Goal: Task Accomplishment & Management: Manage account settings

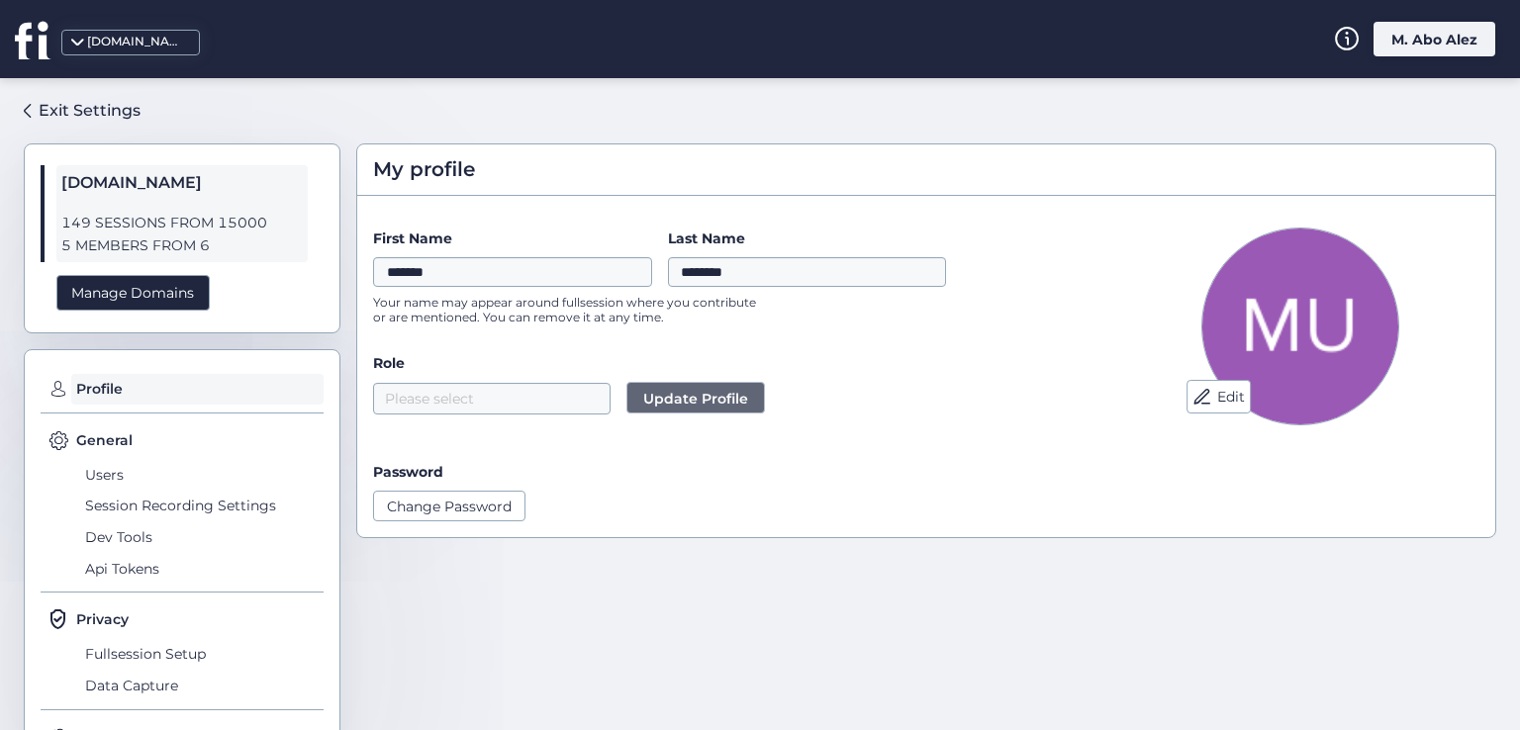
click at [1414, 60] on div "[DOMAIN_NAME] M. Abo Alez" at bounding box center [760, 39] width 1520 height 78
click at [111, 113] on div "Exit Settings" at bounding box center [90, 110] width 102 height 25
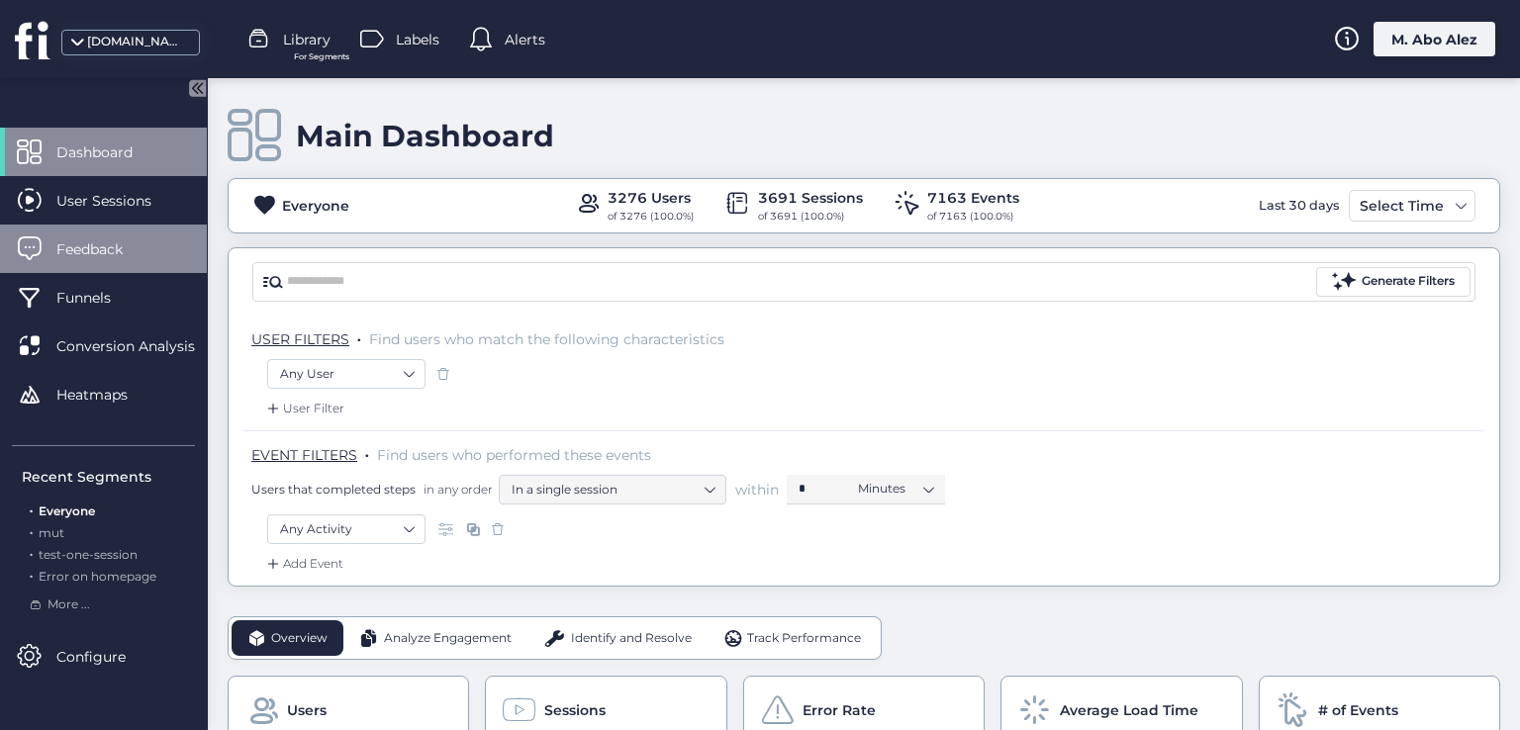
click at [91, 234] on div "Feedback" at bounding box center [103, 249] width 207 height 48
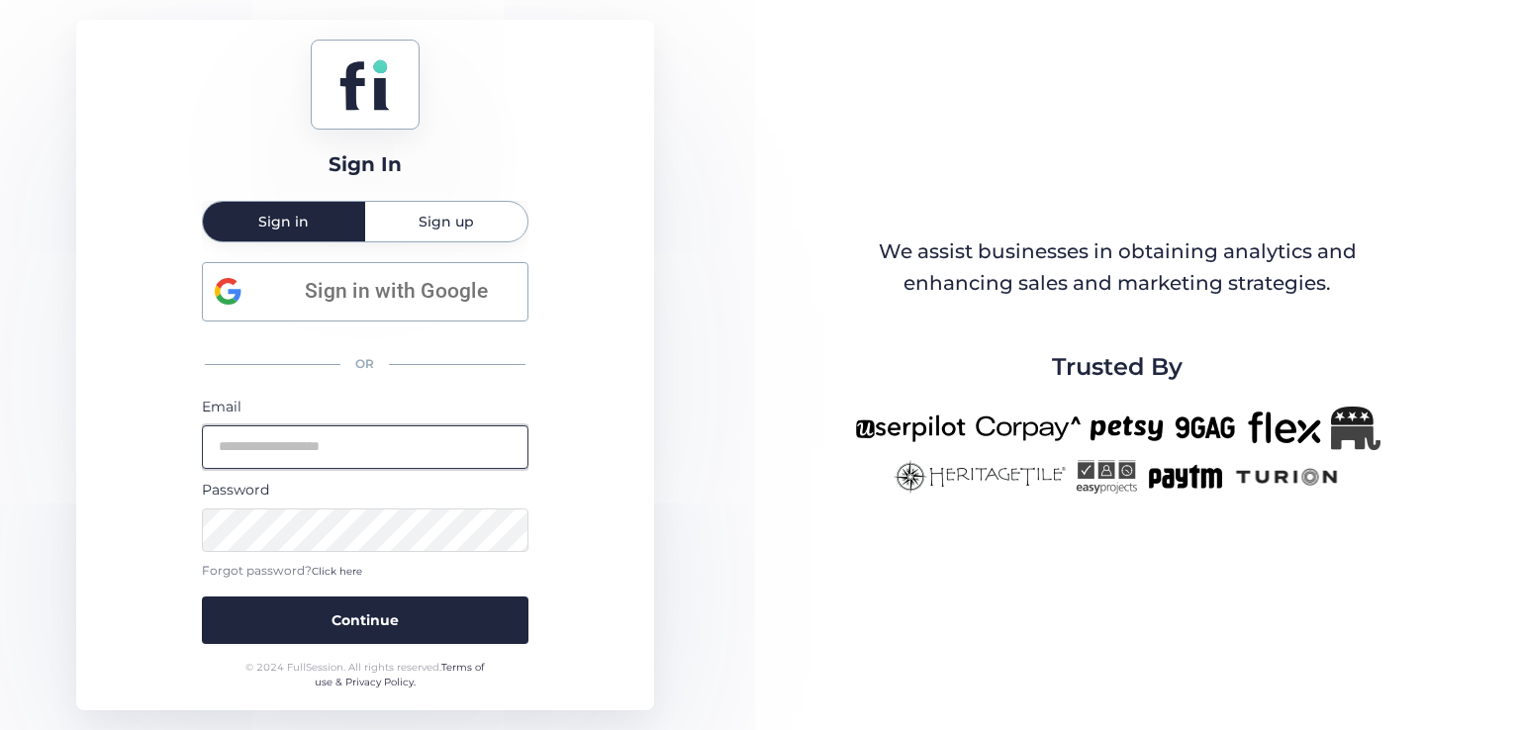
click at [415, 456] on input "email" at bounding box center [365, 447] width 326 height 44
type input "**********"
click at [202, 597] on button "Continue" at bounding box center [365, 620] width 326 height 47
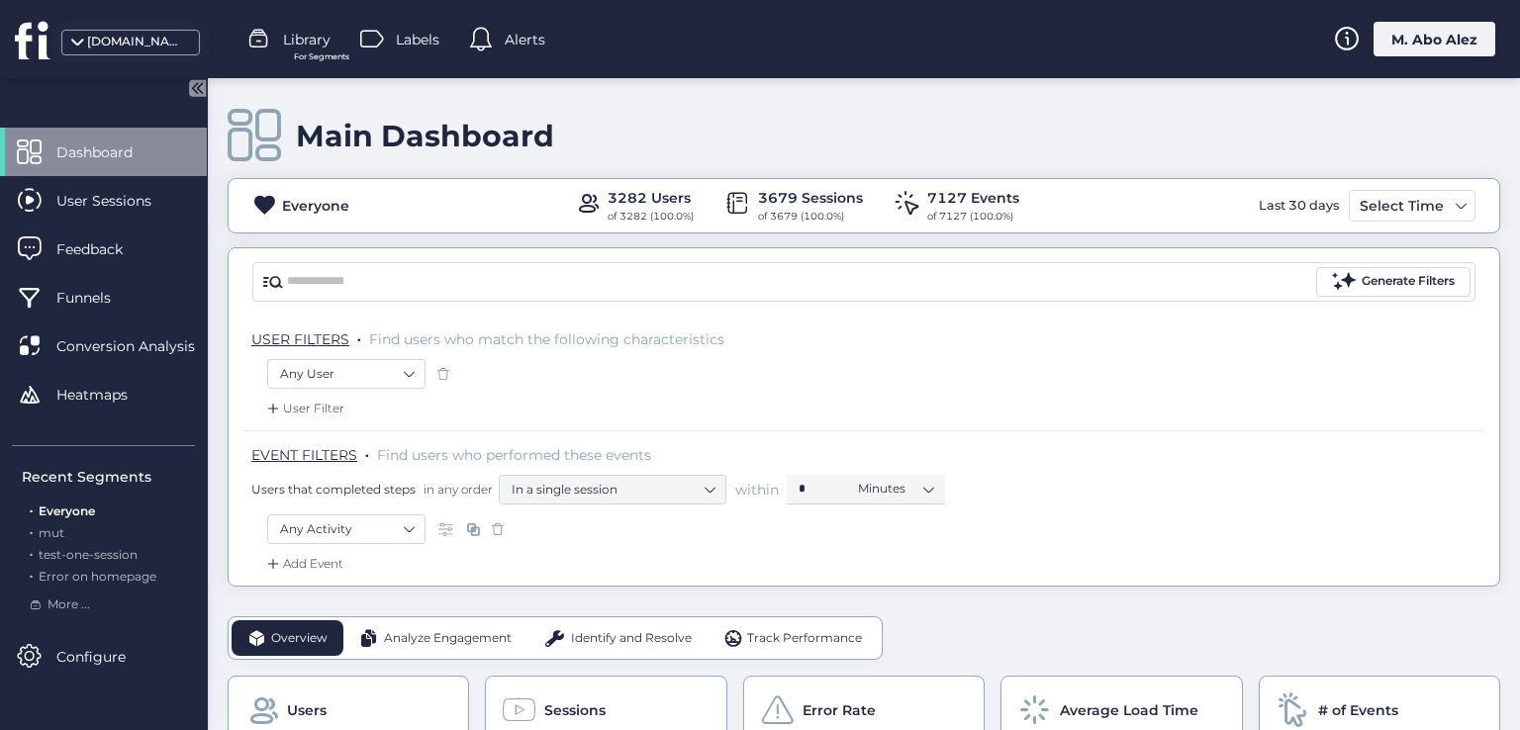
click at [1440, 27] on div "M. Abo Alez" at bounding box center [1434, 39] width 122 height 35
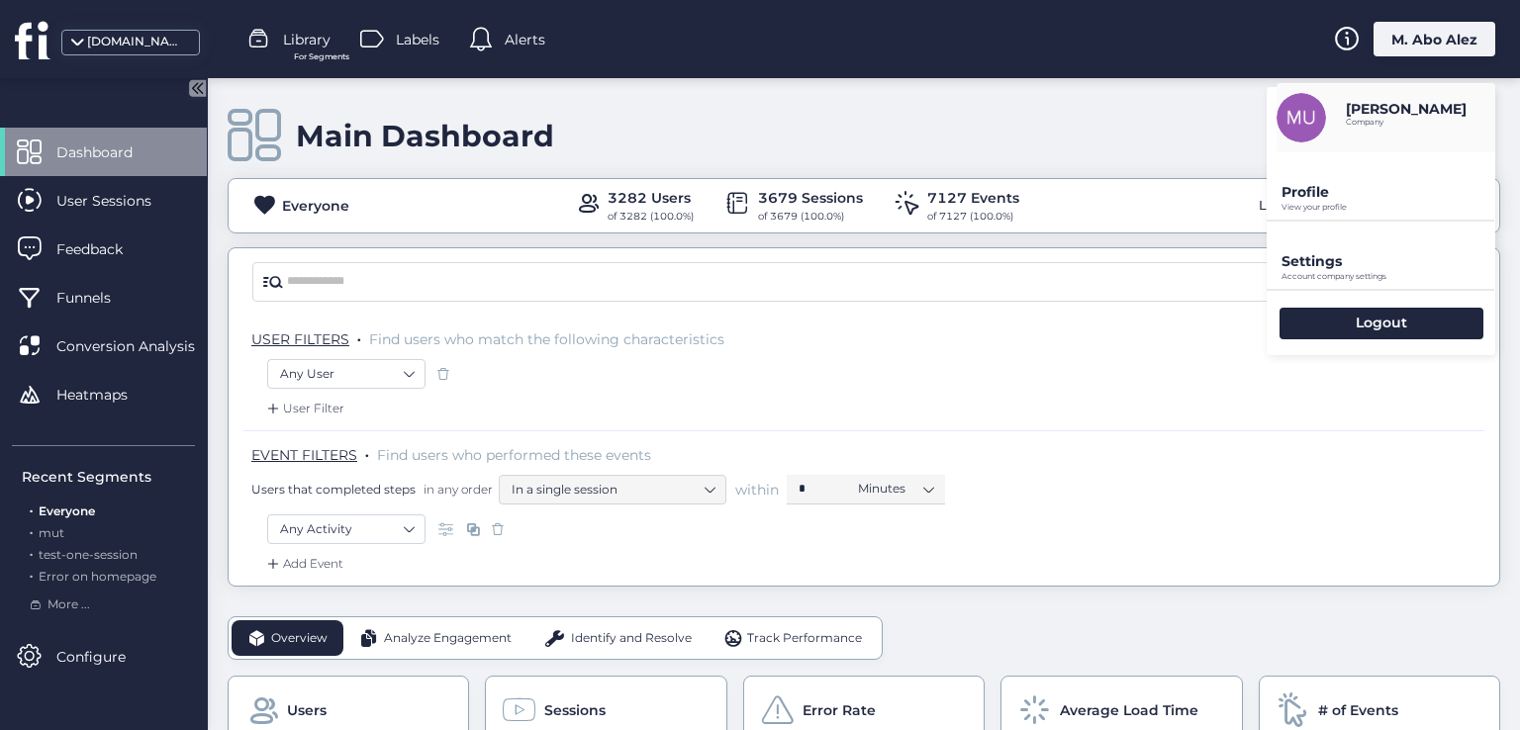
click at [1315, 211] on p "View your profile" at bounding box center [1388, 207] width 214 height 9
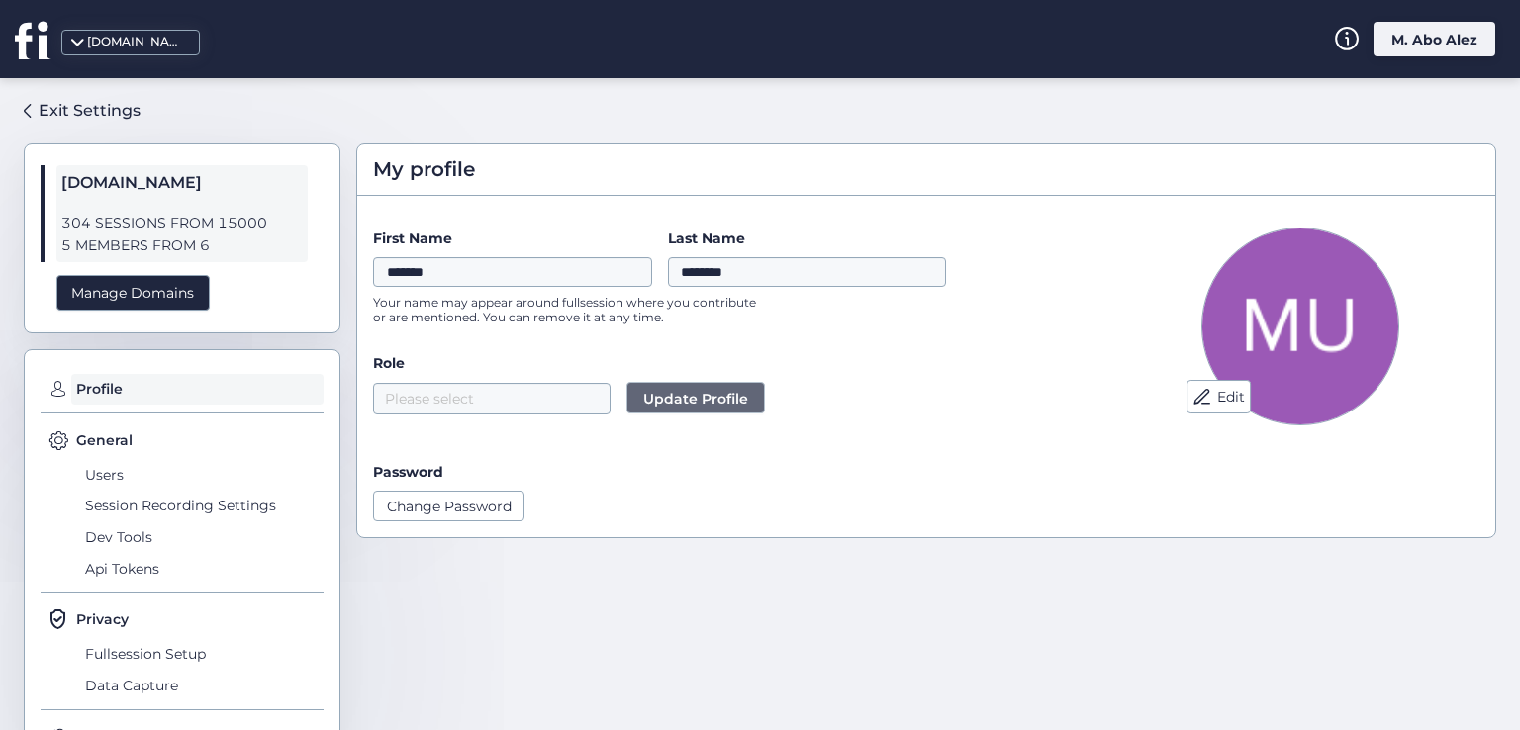
click at [510, 353] on label "Role" at bounding box center [731, 363] width 716 height 22
click at [522, 271] on input "*******" at bounding box center [512, 272] width 279 height 30
click at [667, 399] on span "Update Profile" at bounding box center [695, 399] width 105 height 22
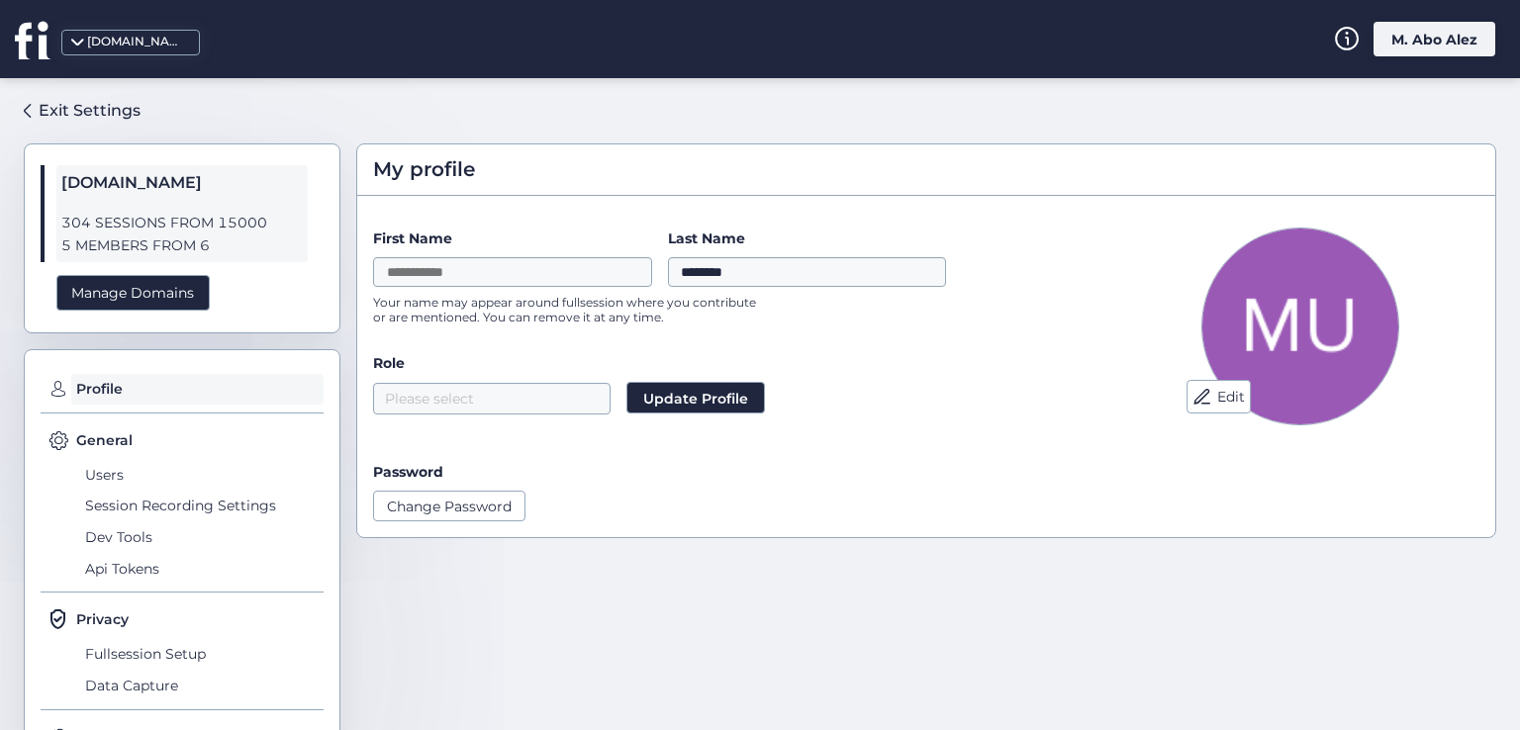
drag, startPoint x: 820, startPoint y: 333, endPoint x: 827, endPoint y: 341, distance: 10.5
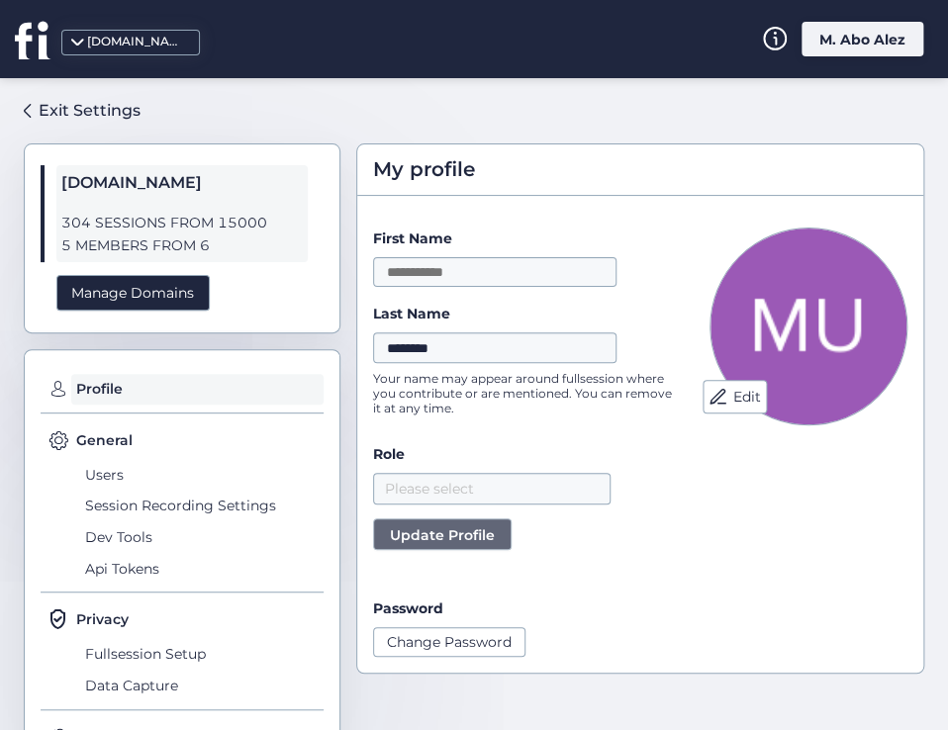
click at [452, 542] on span "Update Profile" at bounding box center [442, 535] width 105 height 22
click at [472, 341] on input "********" at bounding box center [494, 347] width 243 height 30
click at [429, 532] on span "Update Profile" at bounding box center [442, 535] width 105 height 22
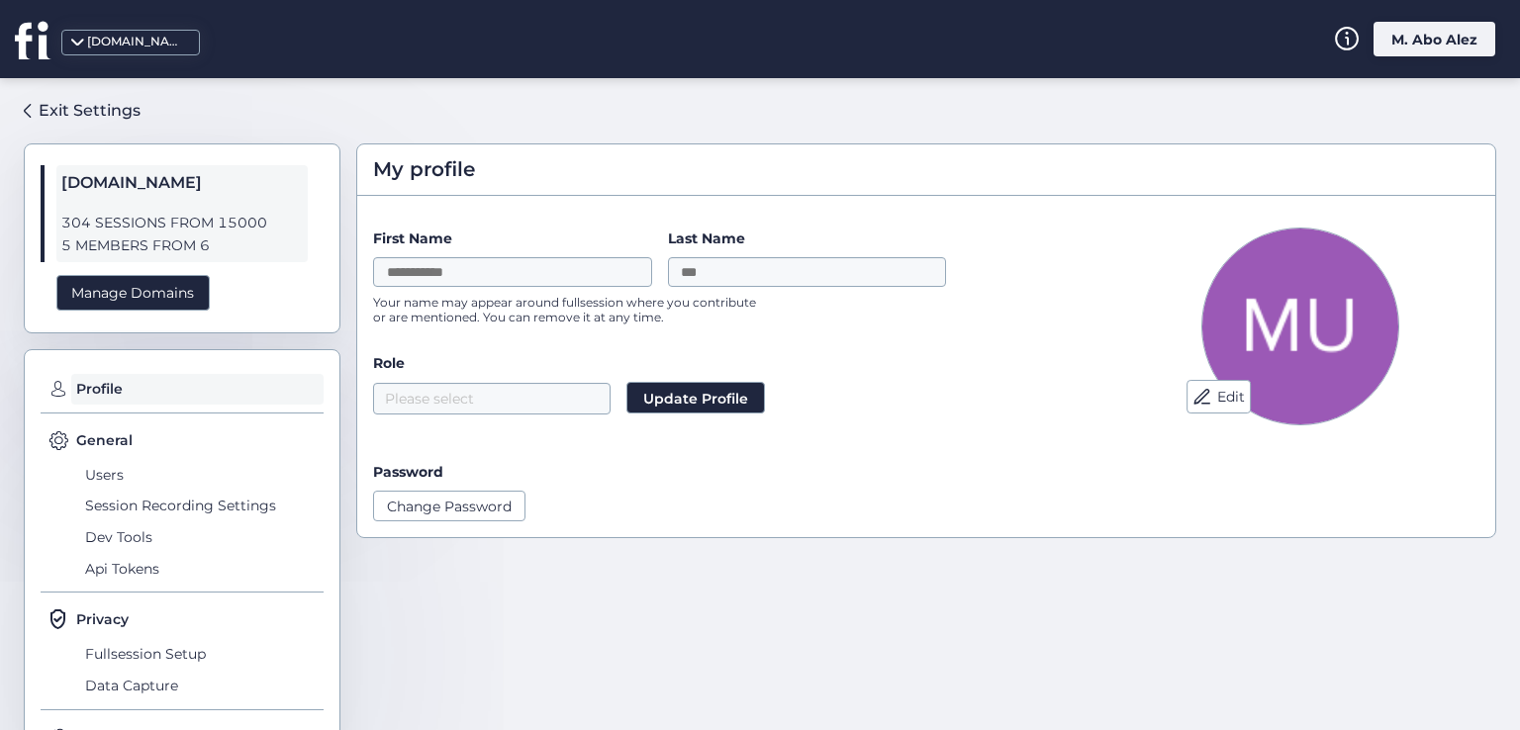
click at [836, 419] on form "First Name Last Name Your name may appear around fullsession where you contribu…" at bounding box center [731, 375] width 716 height 294
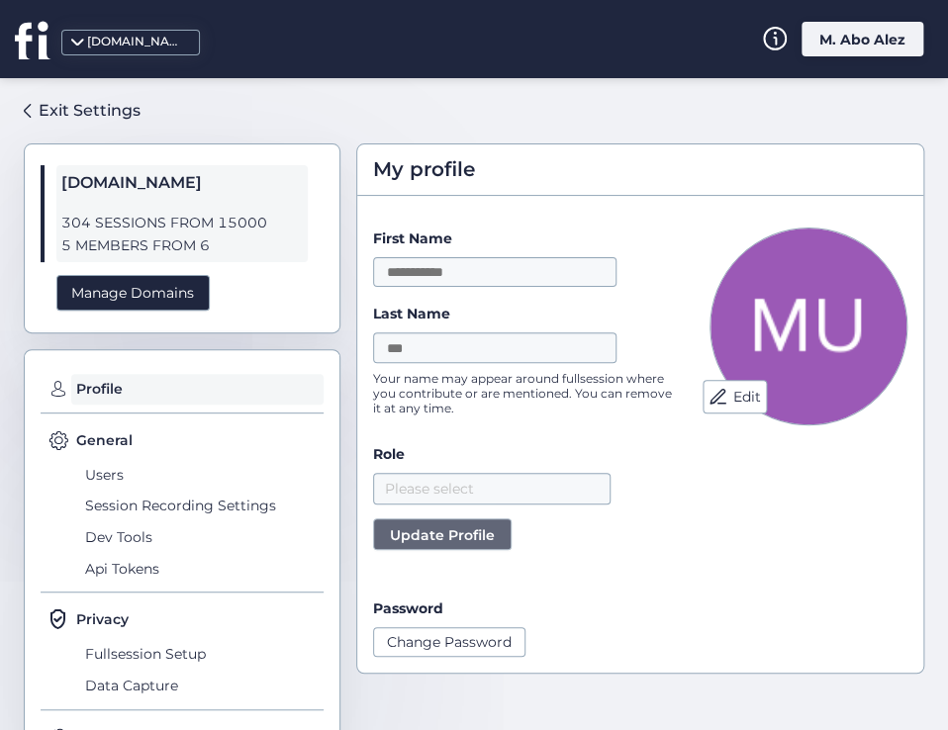
click at [495, 531] on button "Update Profile" at bounding box center [442, 534] width 139 height 32
click at [451, 539] on span "Update Profile" at bounding box center [442, 535] width 105 height 22
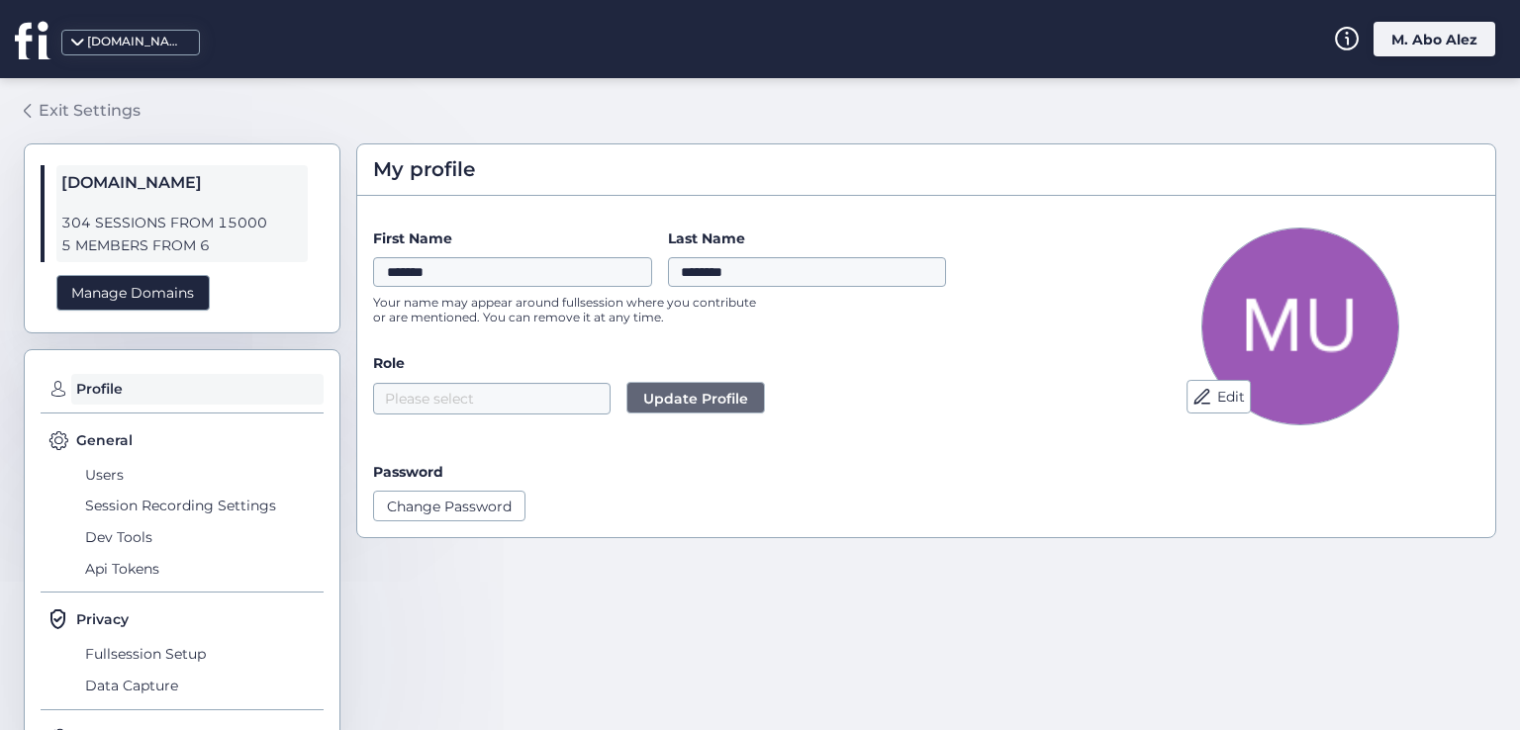
click at [102, 102] on div "Exit Settings" at bounding box center [90, 110] width 102 height 25
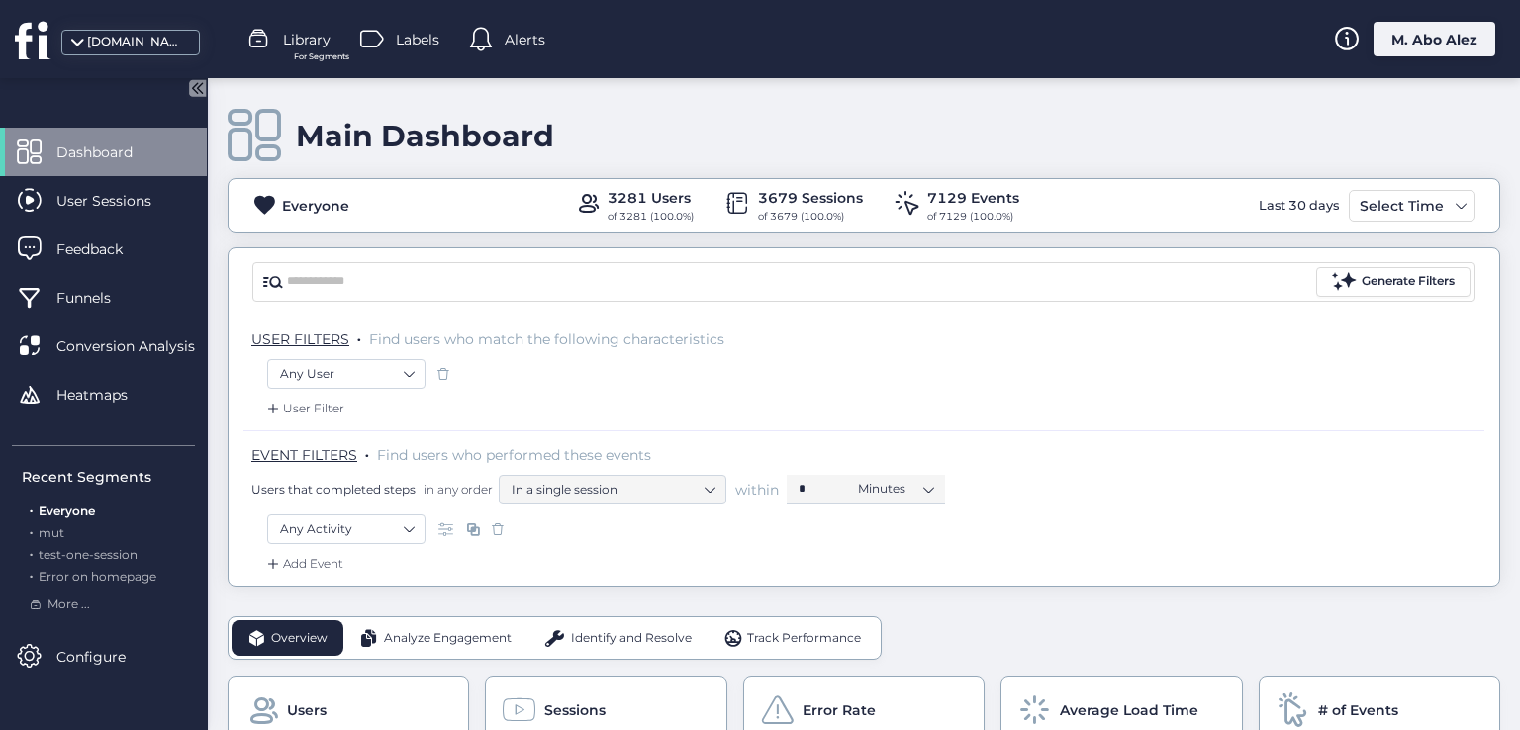
click at [1418, 36] on div "M. Abo Alez" at bounding box center [1434, 39] width 122 height 35
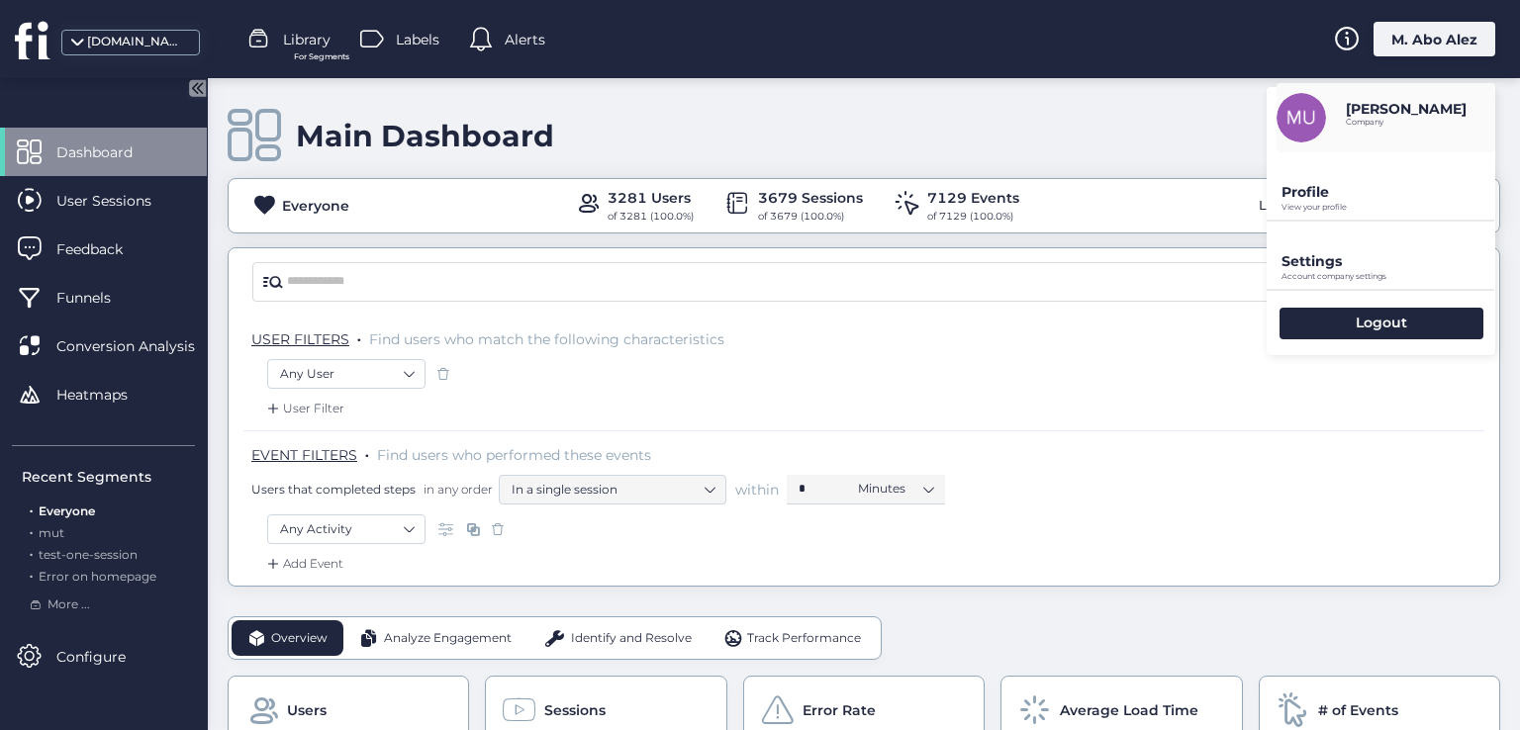
click at [1324, 191] on p "Profile" at bounding box center [1388, 192] width 214 height 18
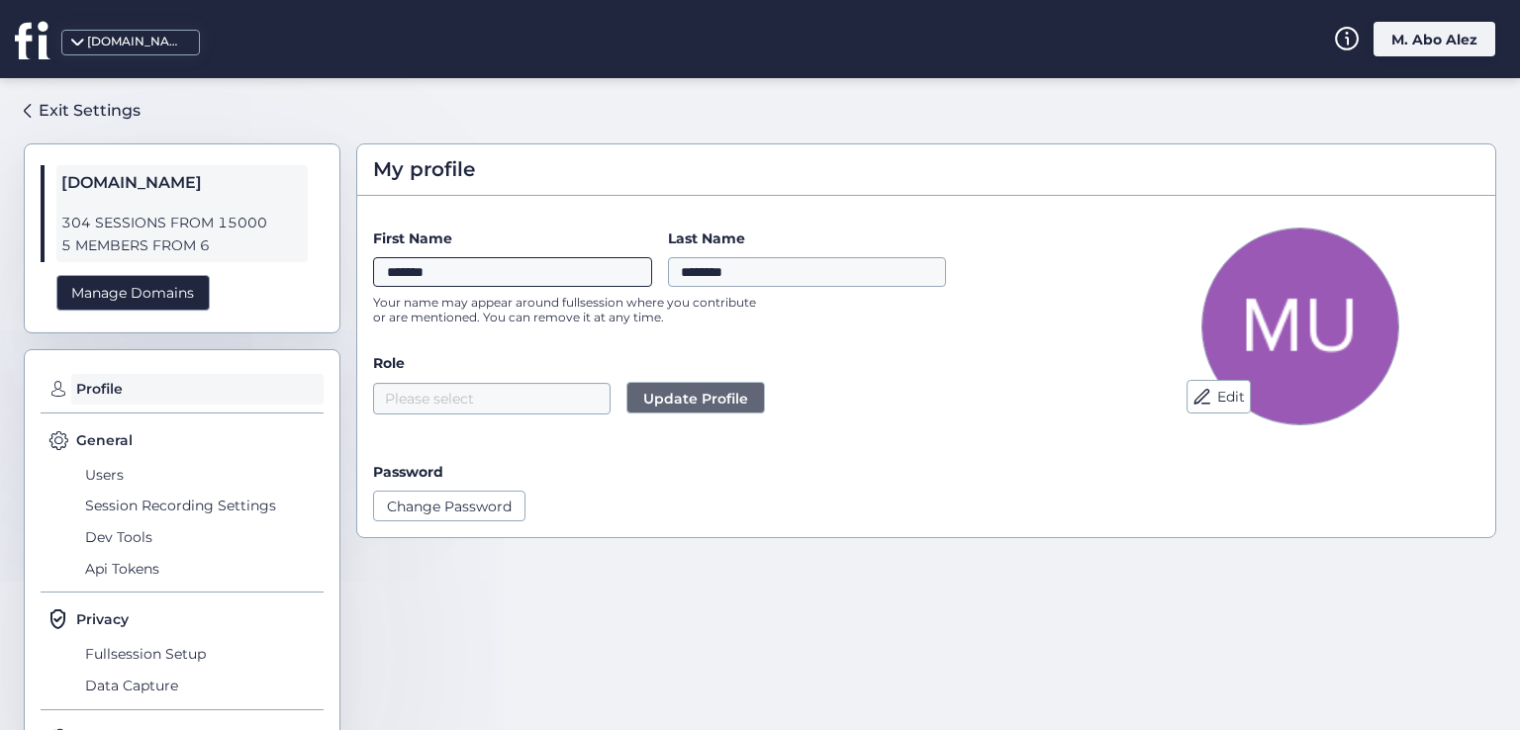
drag, startPoint x: 448, startPoint y: 274, endPoint x: 381, endPoint y: 274, distance: 67.3
click at [380, 274] on input "*******" at bounding box center [512, 272] width 279 height 30
click at [708, 268] on input "********" at bounding box center [807, 272] width 279 height 30
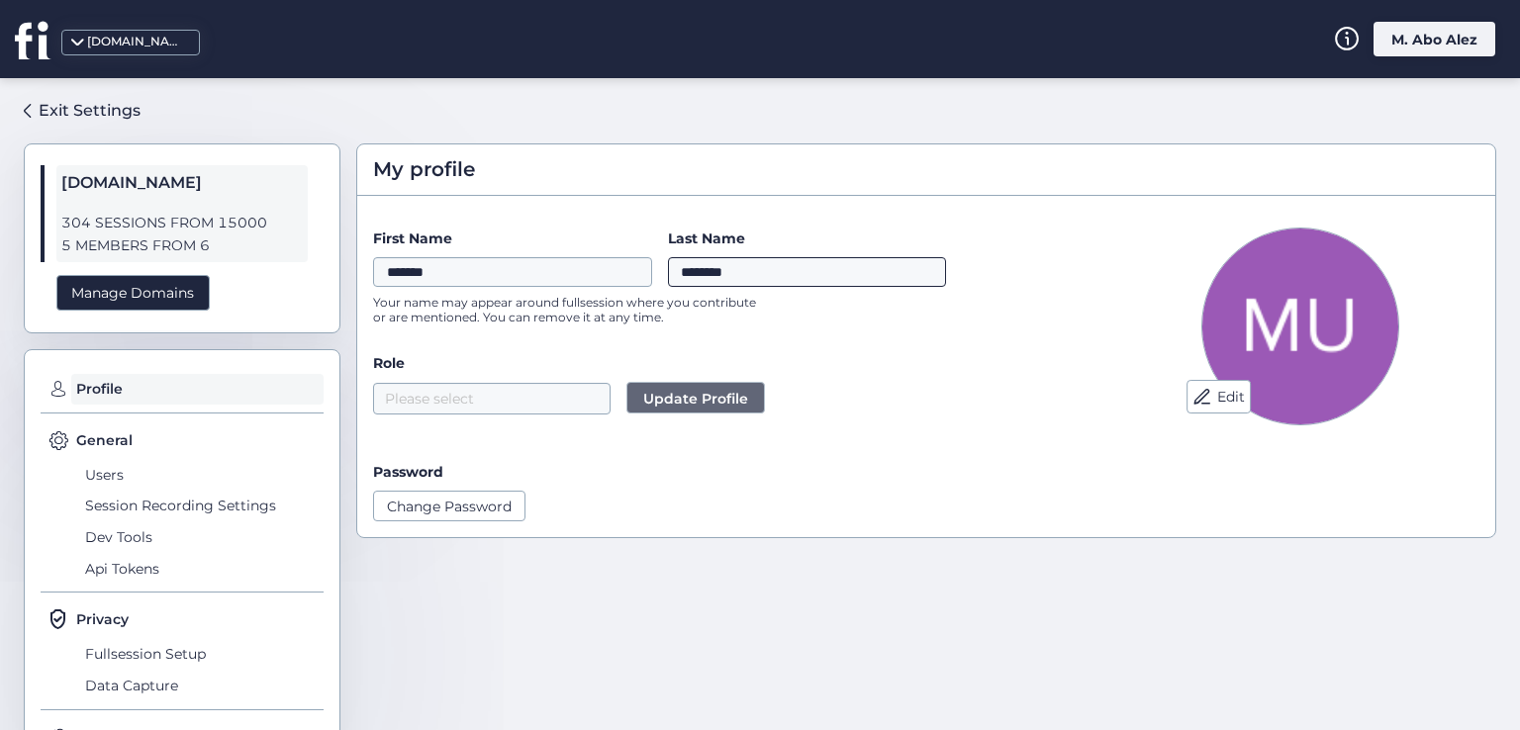
click at [676, 270] on input "********" at bounding box center [807, 272] width 279 height 30
click at [499, 273] on input "*******" at bounding box center [512, 272] width 279 height 30
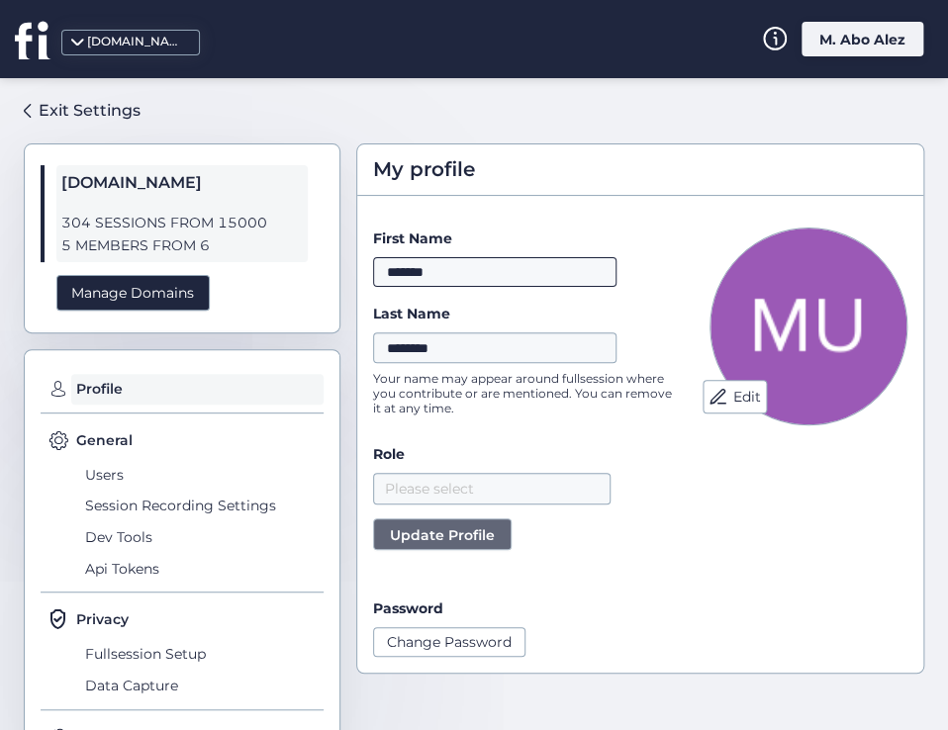
drag, startPoint x: 459, startPoint y: 273, endPoint x: 331, endPoint y: 273, distance: 127.6
click at [331, 273] on div "Exit Settings fullsession.io 304 SESSIONS FROM 15000 5 MEMBERS FROM 6 Manage Do…" at bounding box center [474, 404] width 948 height 652
click at [459, 310] on label "Last Name" at bounding box center [494, 314] width 243 height 22
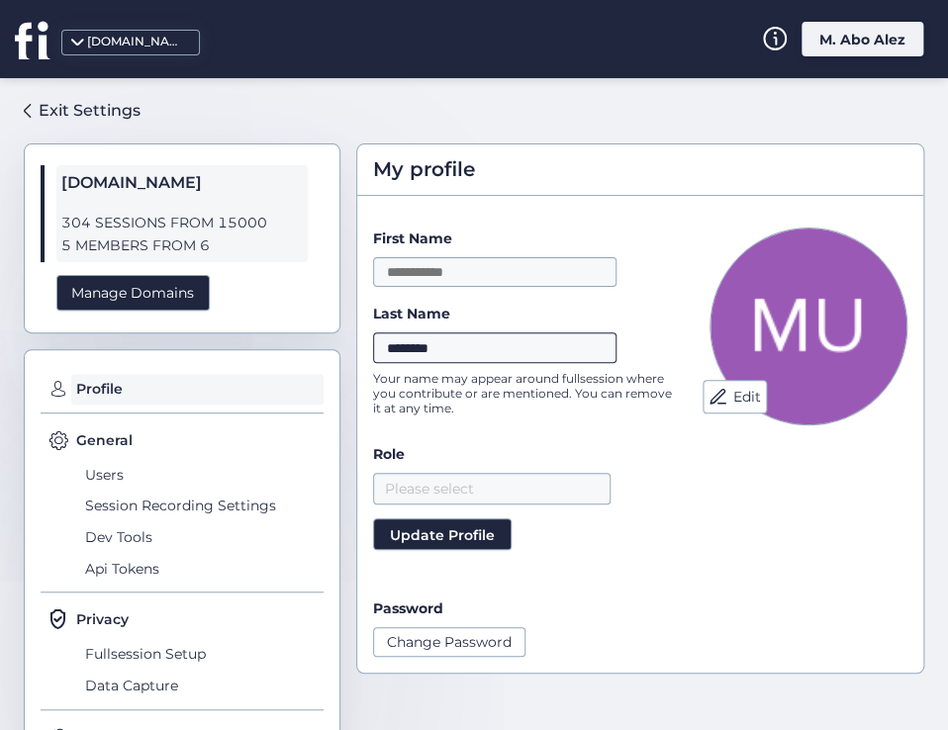
click at [459, 332] on input "********" at bounding box center [494, 347] width 243 height 30
click at [470, 524] on span "Update Profile" at bounding box center [442, 535] width 105 height 22
click at [492, 356] on input "********" at bounding box center [494, 347] width 243 height 30
drag, startPoint x: 518, startPoint y: 342, endPoint x: 343, endPoint y: 346, distance: 175.2
click at [343, 346] on div "Exit Settings fullsession.io 304 SESSIONS FROM 15000 5 MEMBERS FROM 6 Manage Do…" at bounding box center [474, 404] width 948 height 652
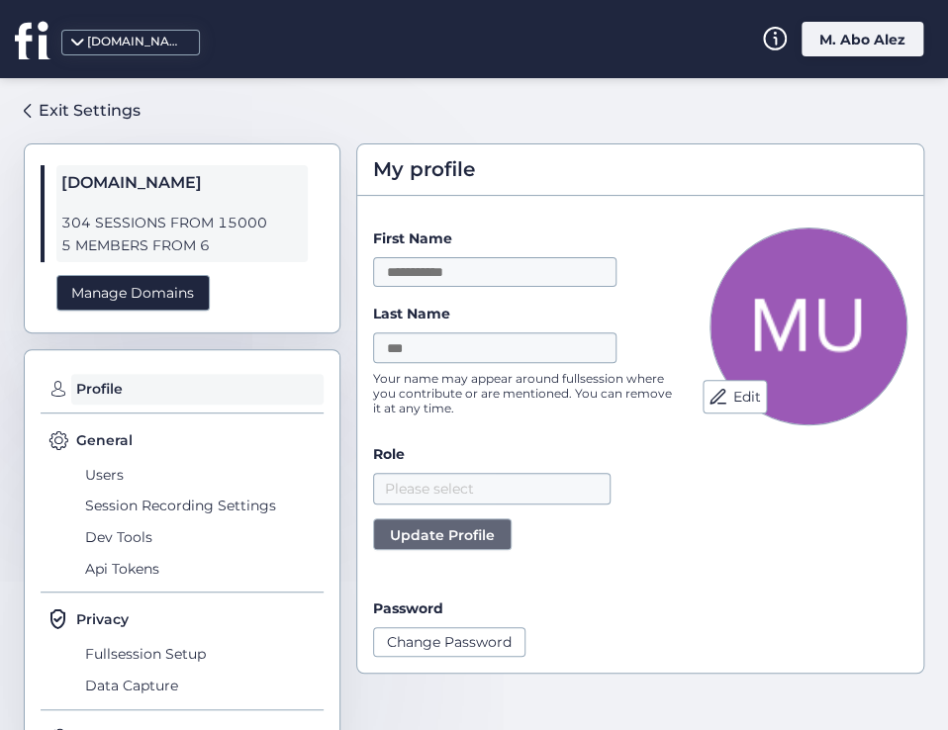
click at [465, 536] on span "Update Profile" at bounding box center [442, 535] width 105 height 22
click at [414, 531] on span "Update Profile" at bounding box center [442, 535] width 105 height 22
click at [442, 534] on span "Update Profile" at bounding box center [442, 535] width 105 height 22
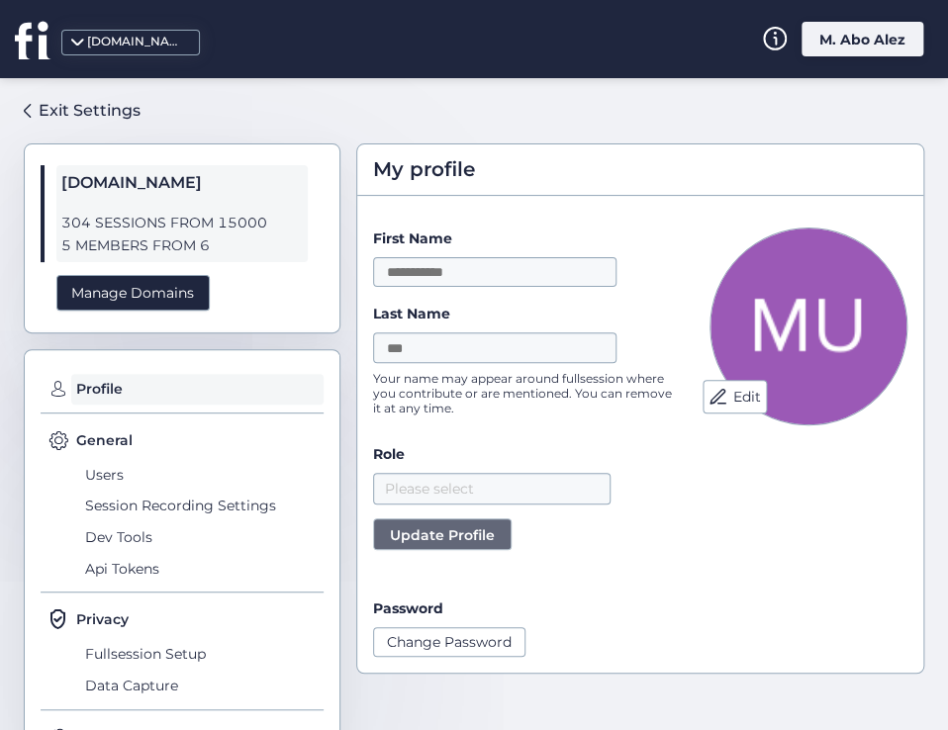
click at [442, 534] on span "Update Profile" at bounding box center [442, 535] width 105 height 22
click at [442, 534] on span "Update Profile" at bounding box center [464, 535] width 105 height 22
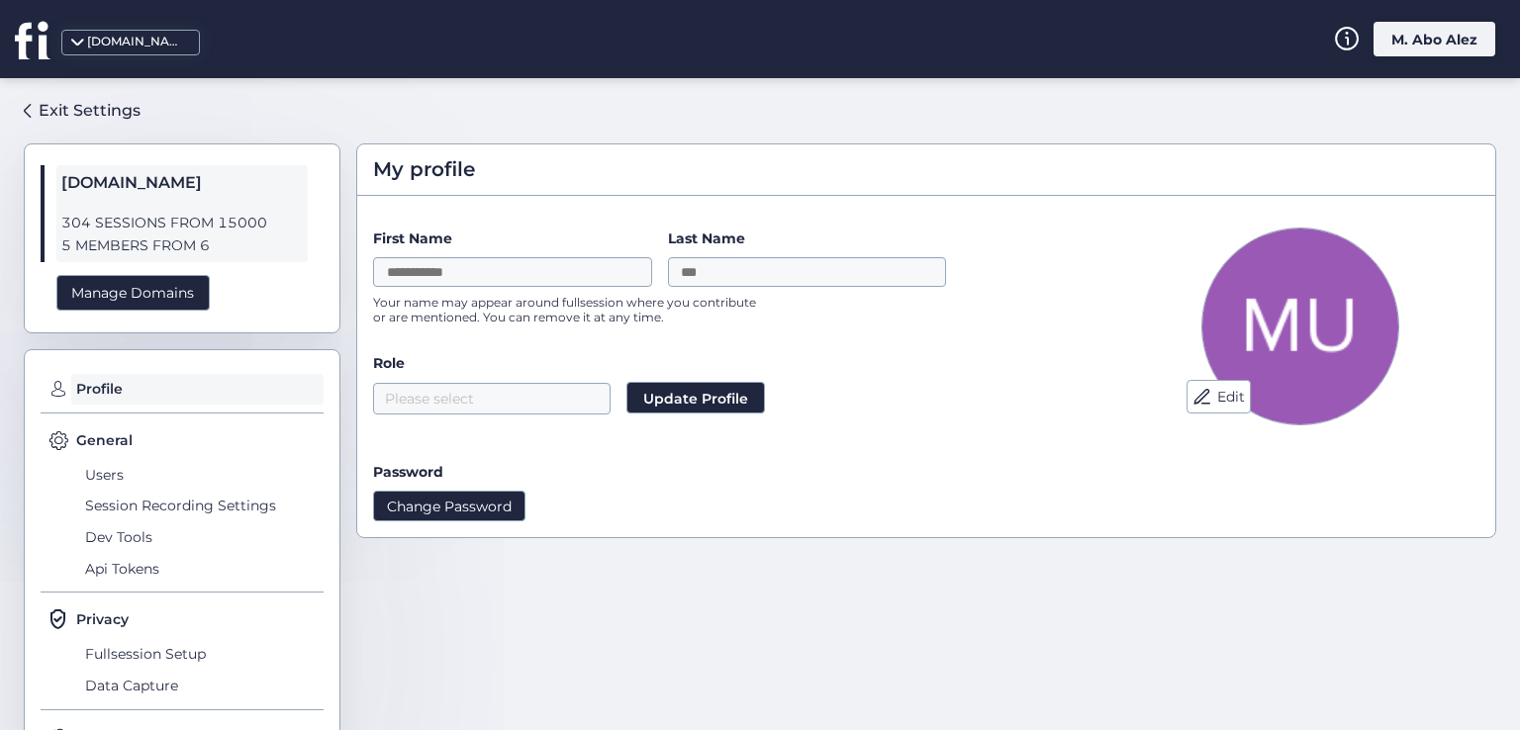
click at [480, 497] on button "Change Password" at bounding box center [449, 506] width 152 height 30
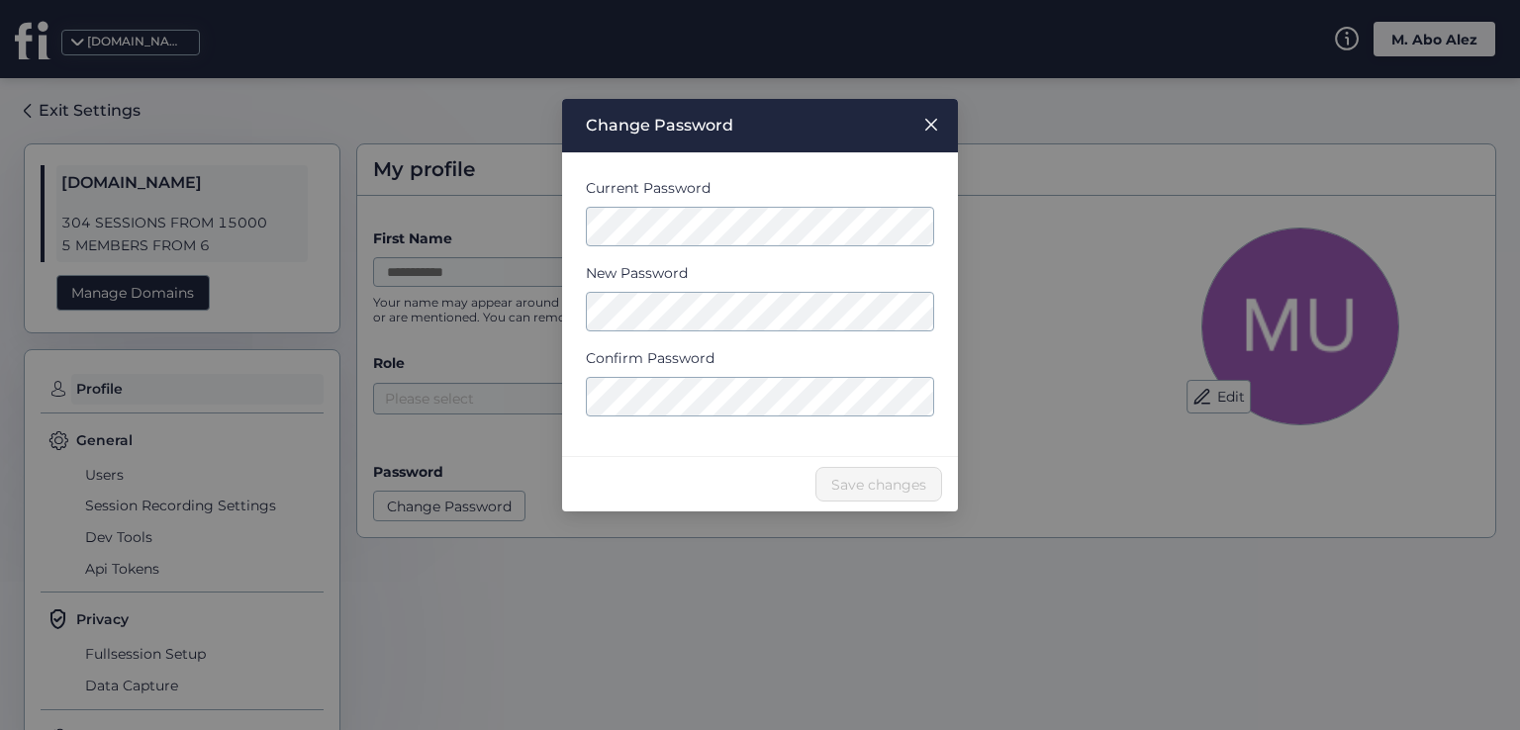
click at [604, 590] on nz-modal-container "Change Password Current Password New Password Confirm Password Save changes" at bounding box center [760, 365] width 1520 height 730
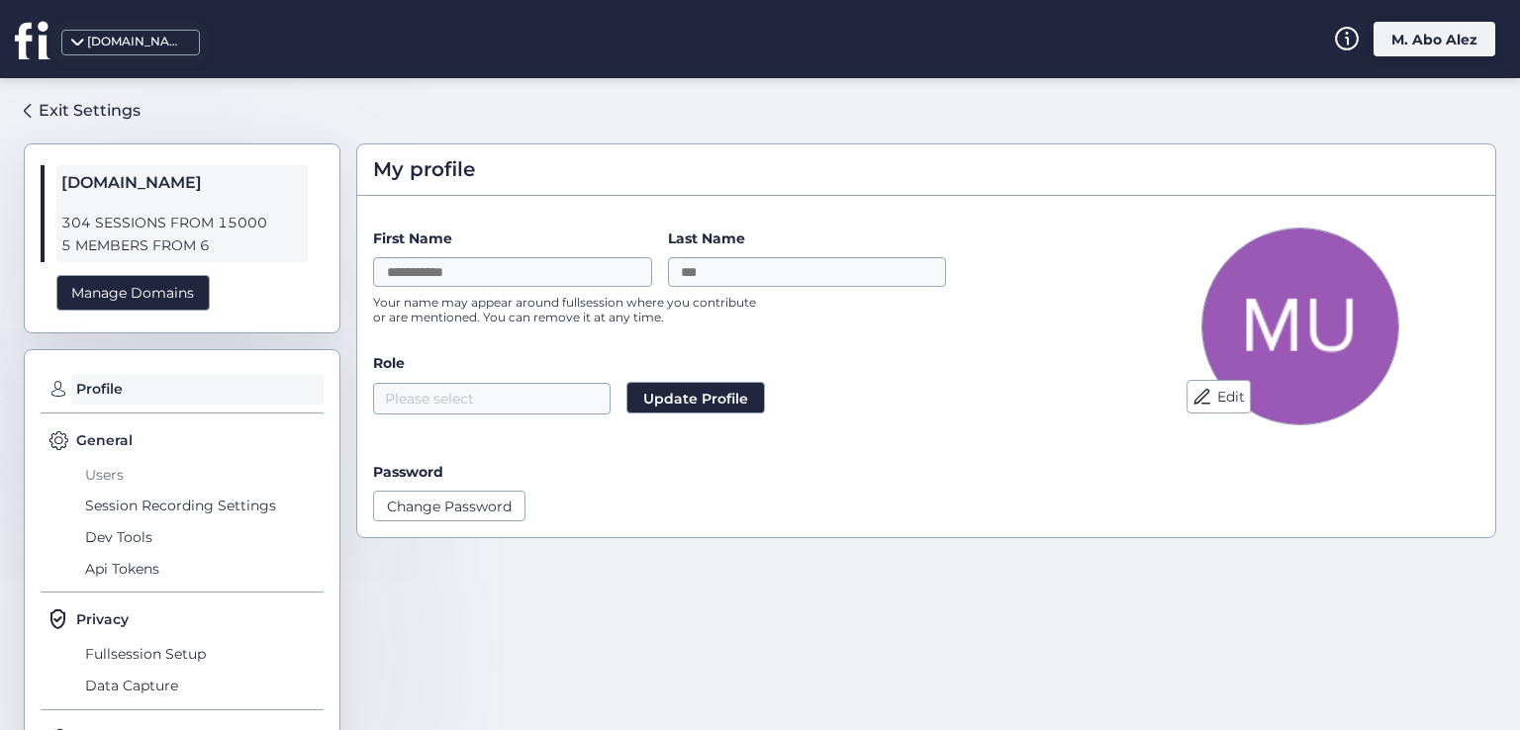
click at [121, 473] on span "Users" at bounding box center [201, 475] width 243 height 32
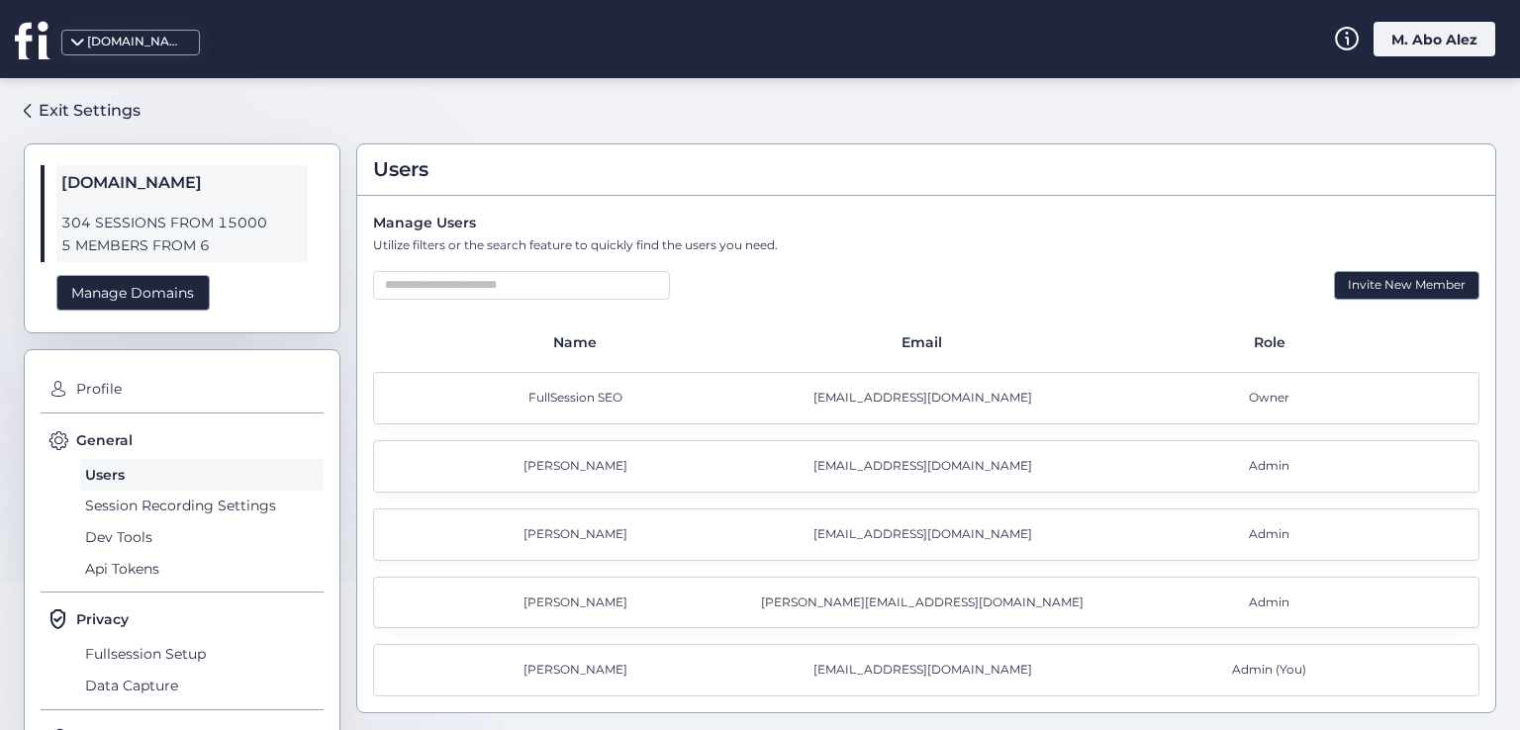
scroll to position [99, 0]
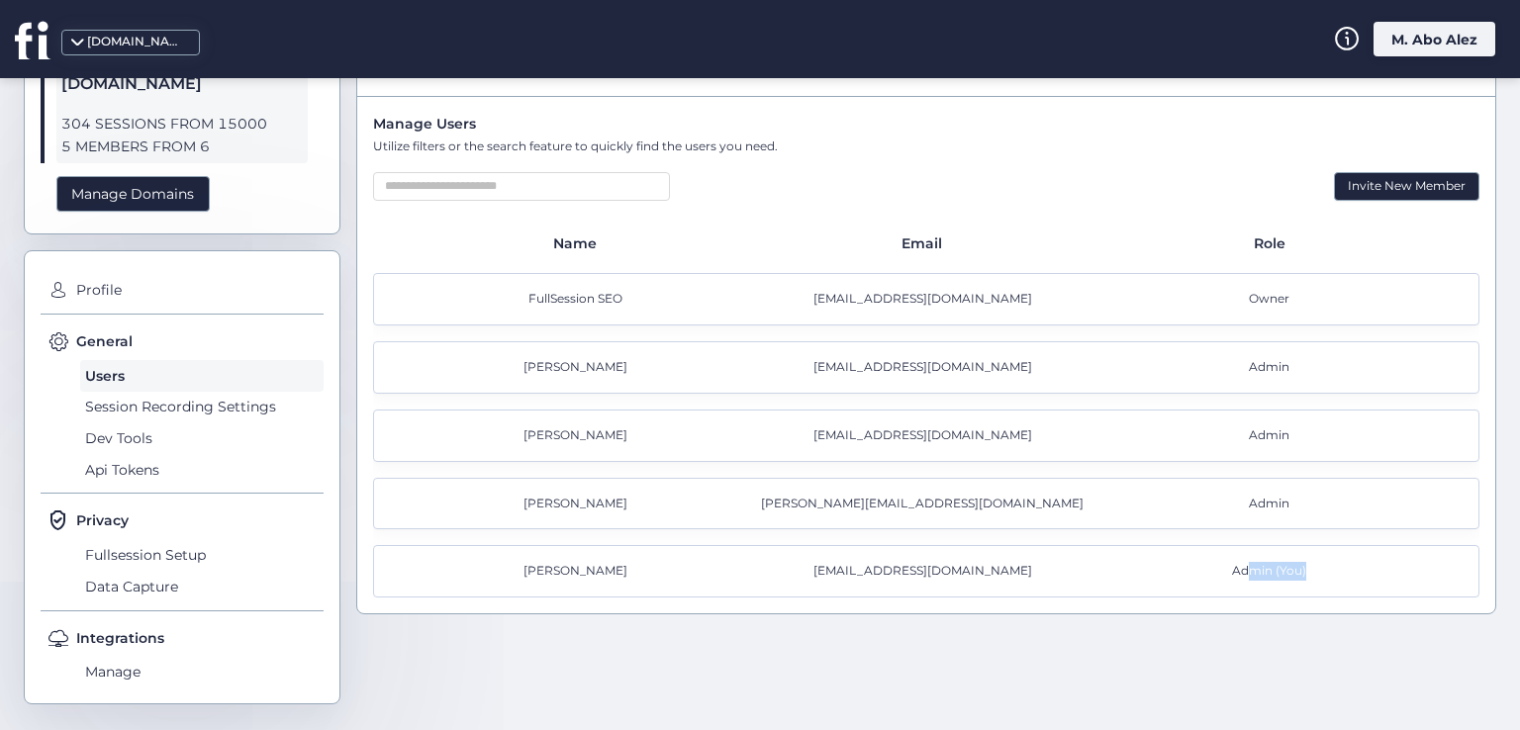
drag, startPoint x: 1299, startPoint y: 566, endPoint x: 1161, endPoint y: 579, distance: 138.1
click at [1231, 570] on div "Admin (You)" at bounding box center [1272, 571] width 347 height 19
click at [950, 572] on div "muthana.aboaleez@gmail.com" at bounding box center [926, 571] width 347 height 19
click at [921, 234] on div "Email" at bounding box center [925, 243] width 347 height 22
click at [514, 187] on input "text" at bounding box center [521, 186] width 297 height 29
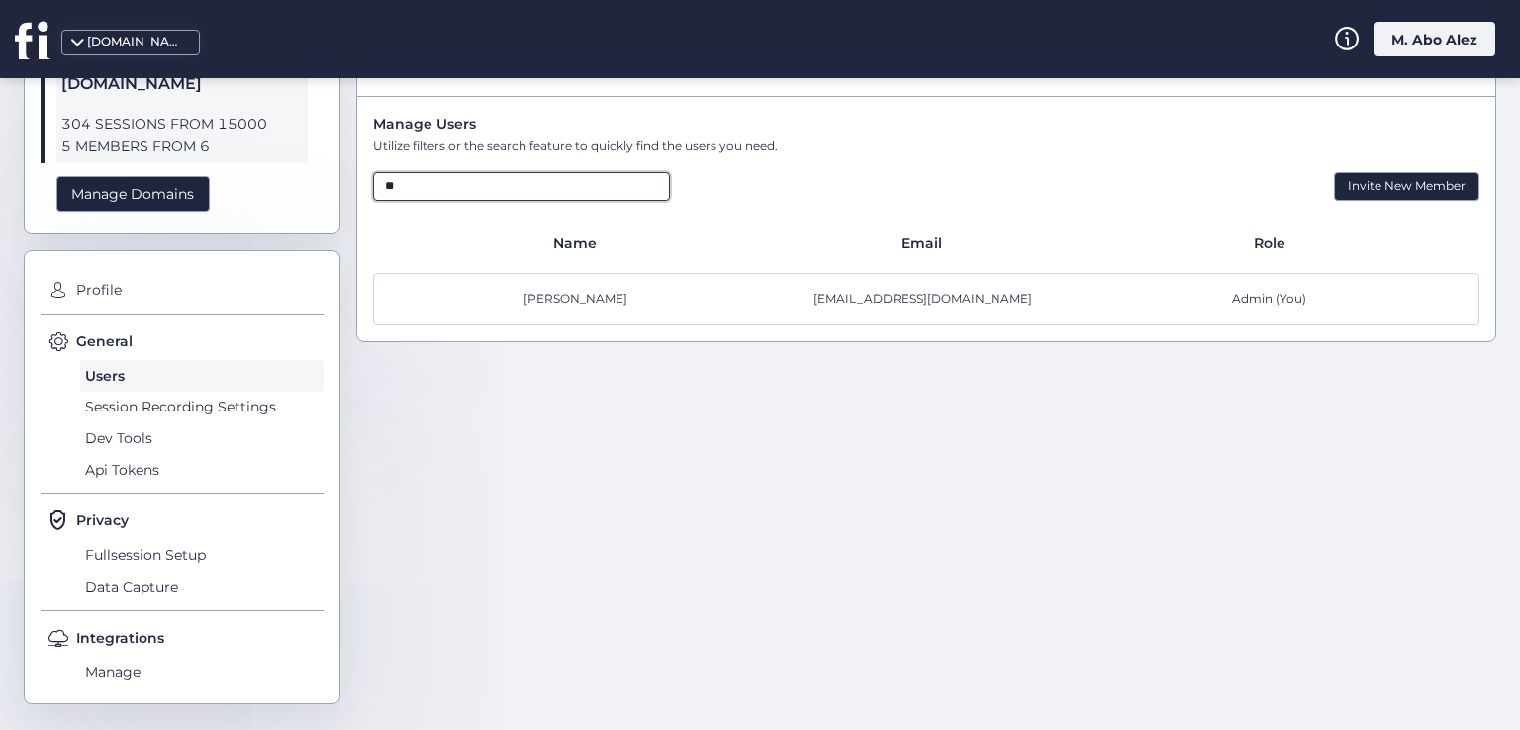
type input "*"
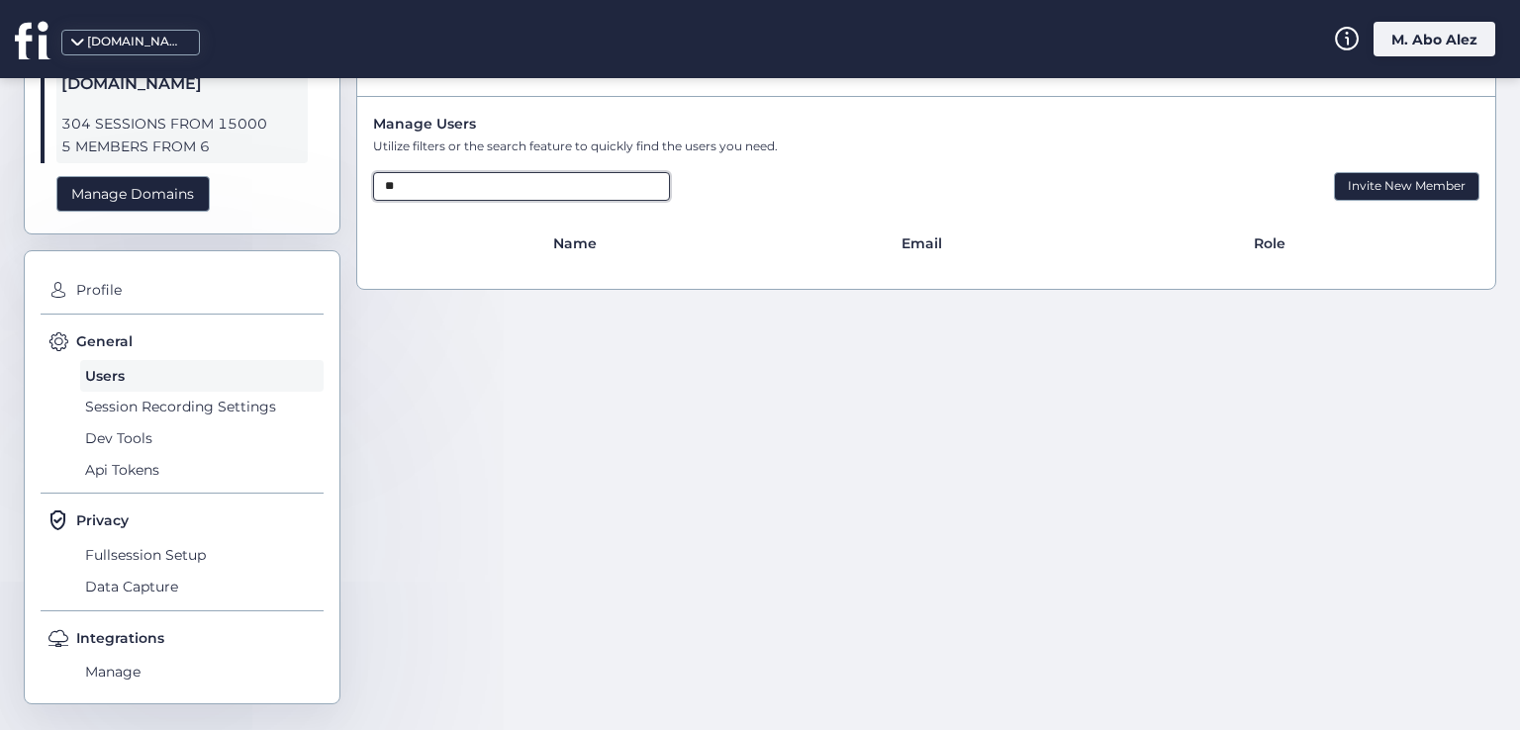
type input "*"
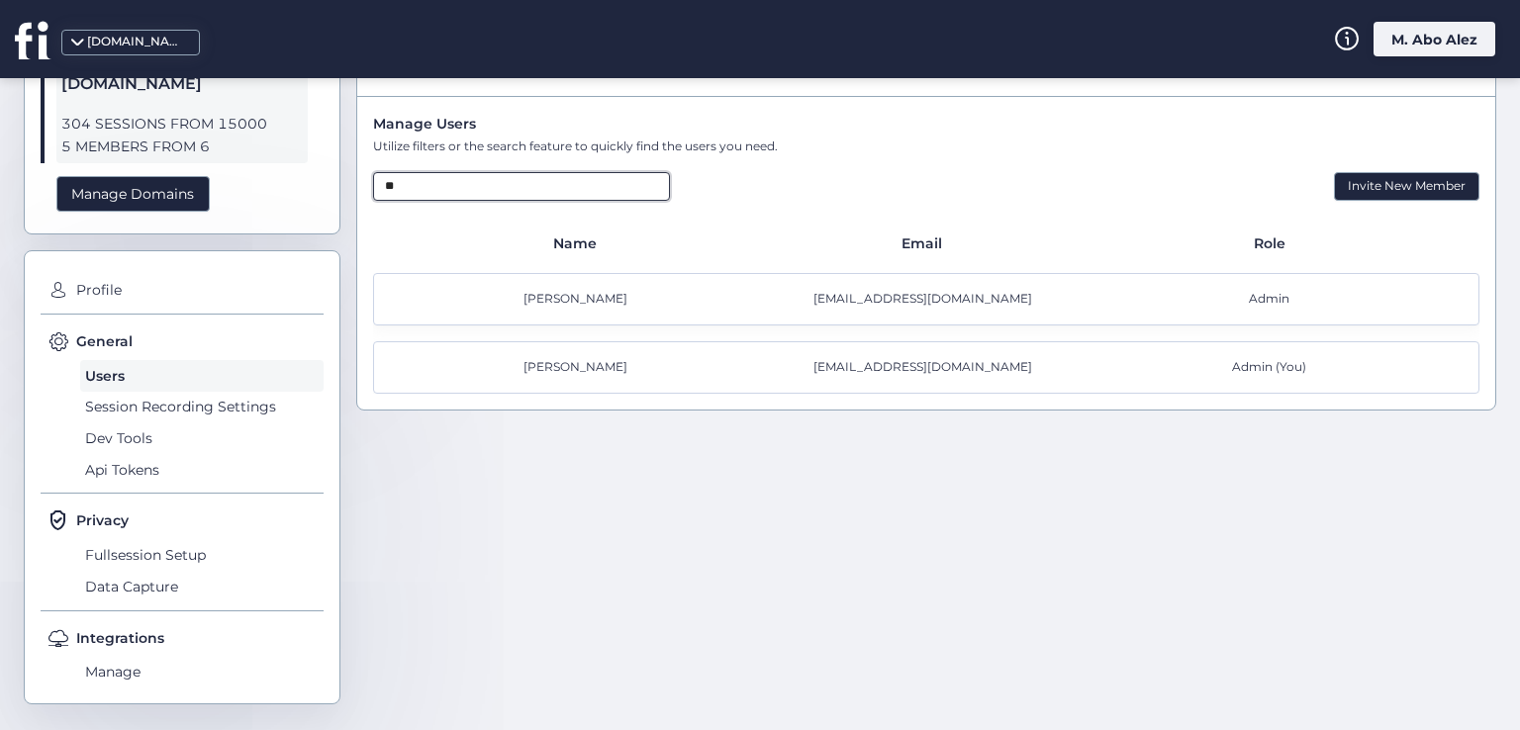
type input "*"
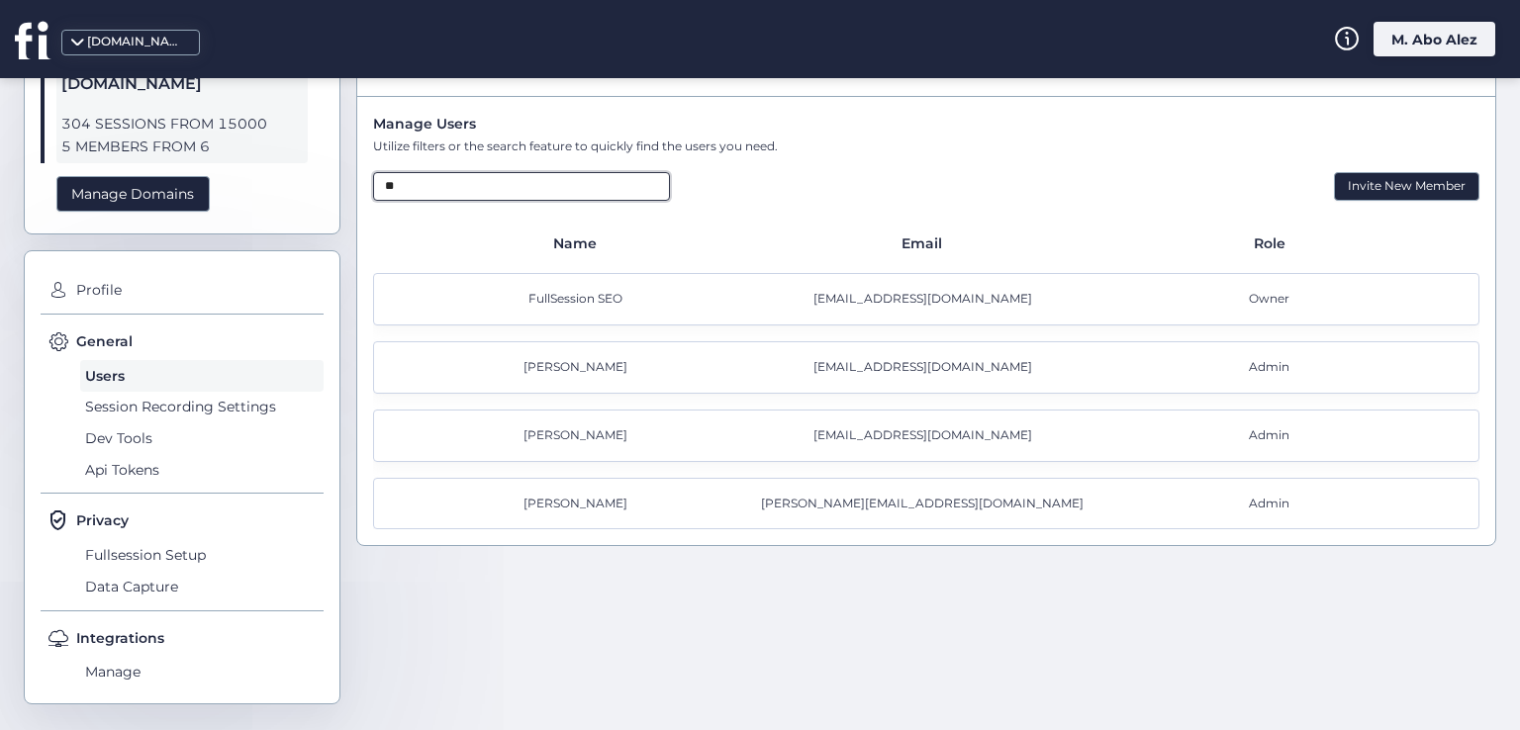
type input "*"
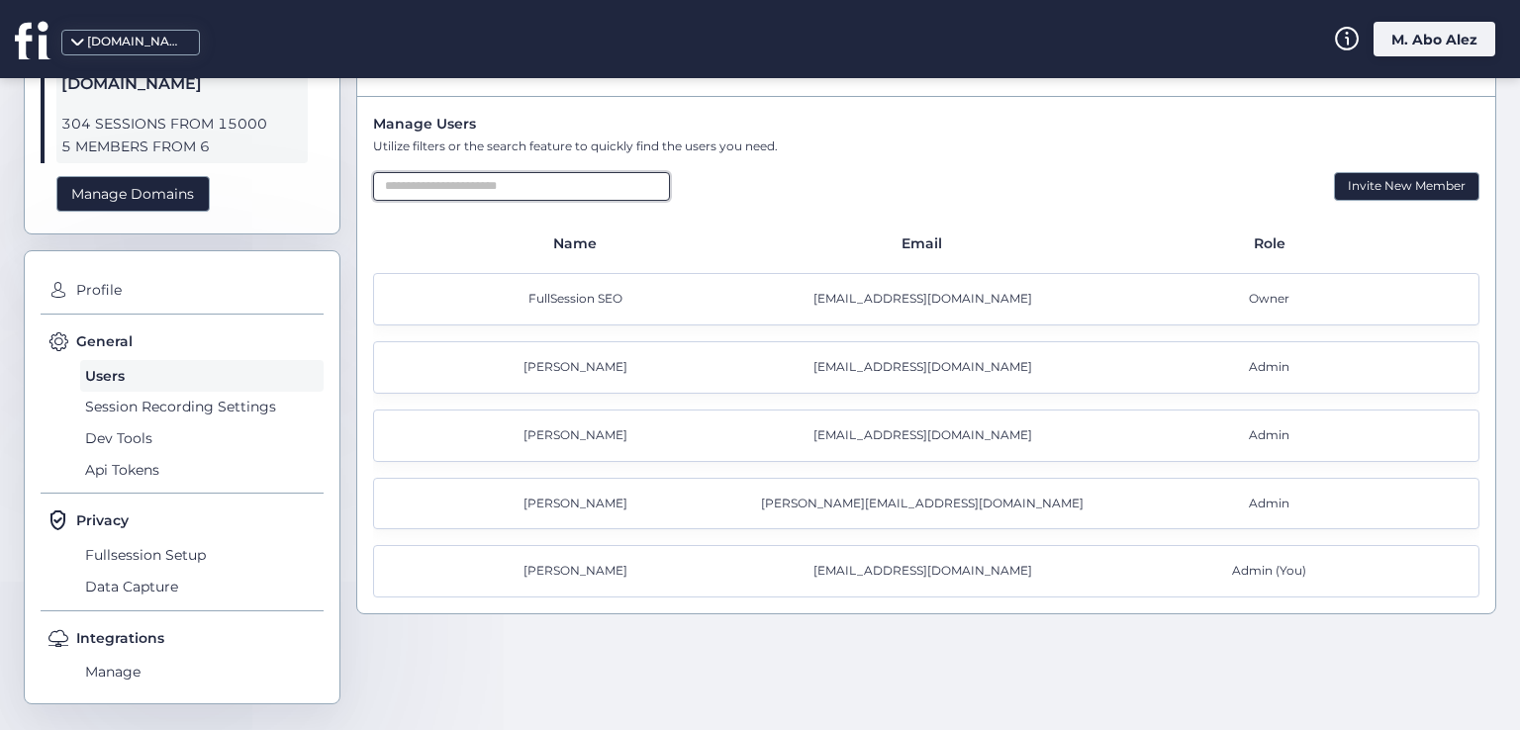
click at [514, 187] on input "text" at bounding box center [521, 186] width 297 height 29
click at [154, 406] on span "Session Recording Settings" at bounding box center [201, 408] width 243 height 32
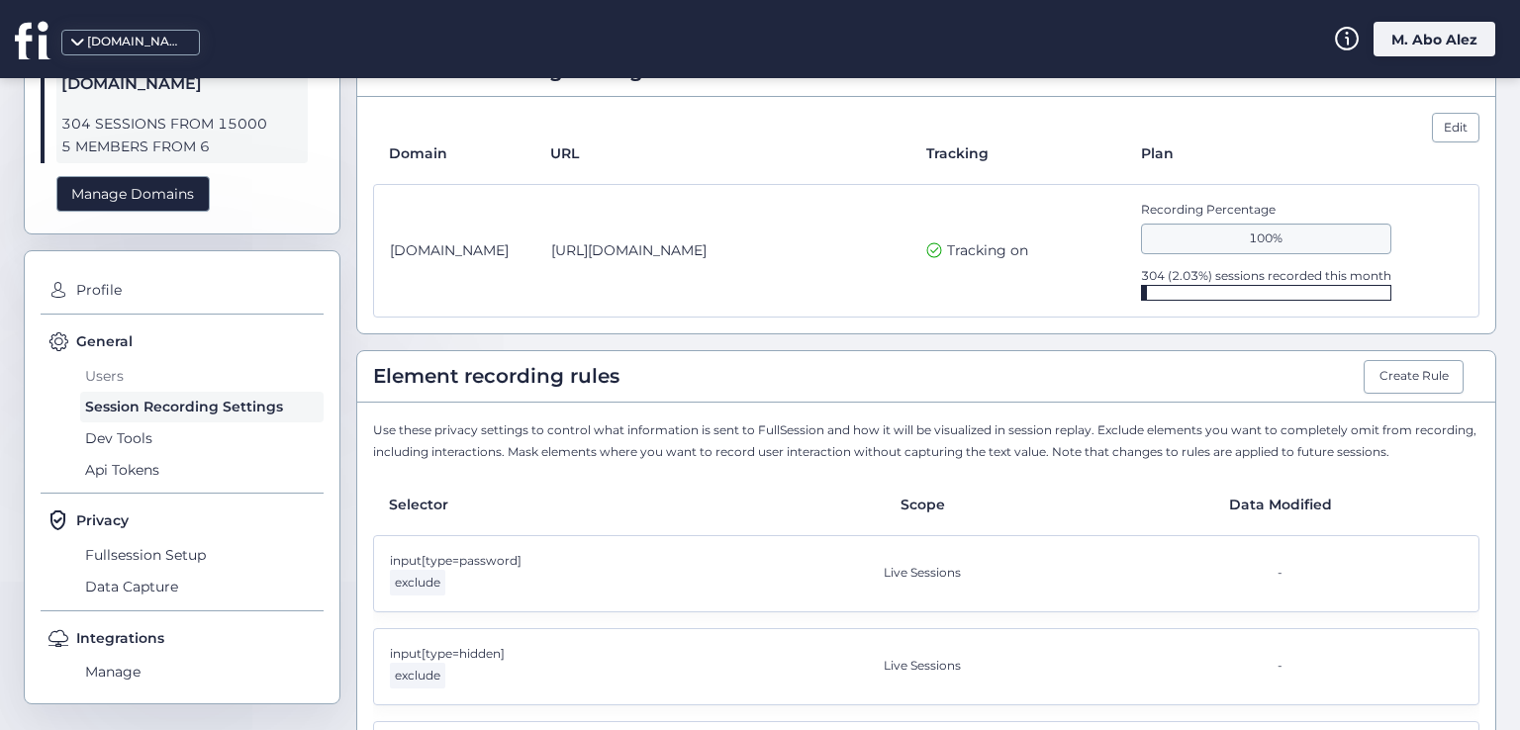
click at [105, 380] on span "Users" at bounding box center [201, 376] width 243 height 32
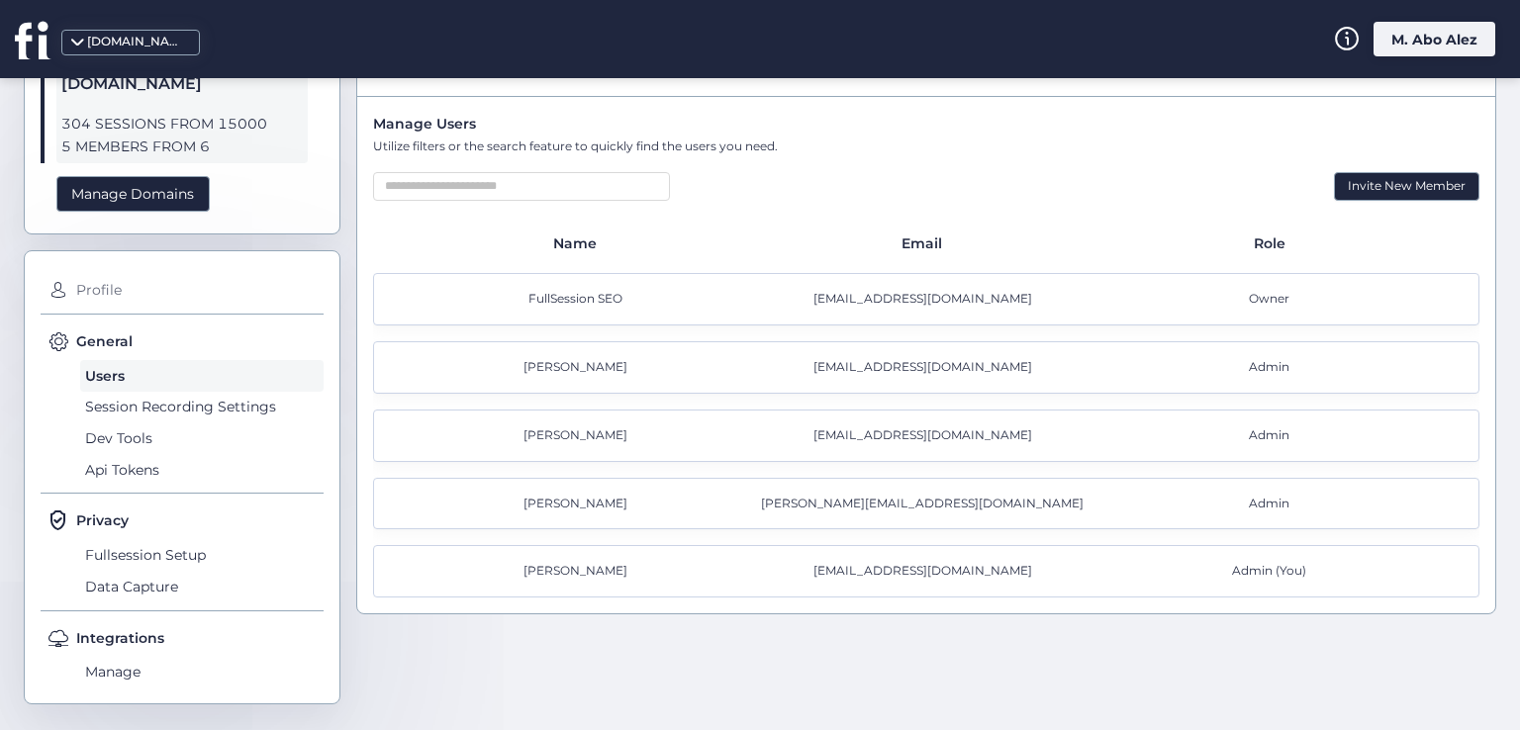
click at [93, 290] on span "Profile" at bounding box center [197, 291] width 252 height 32
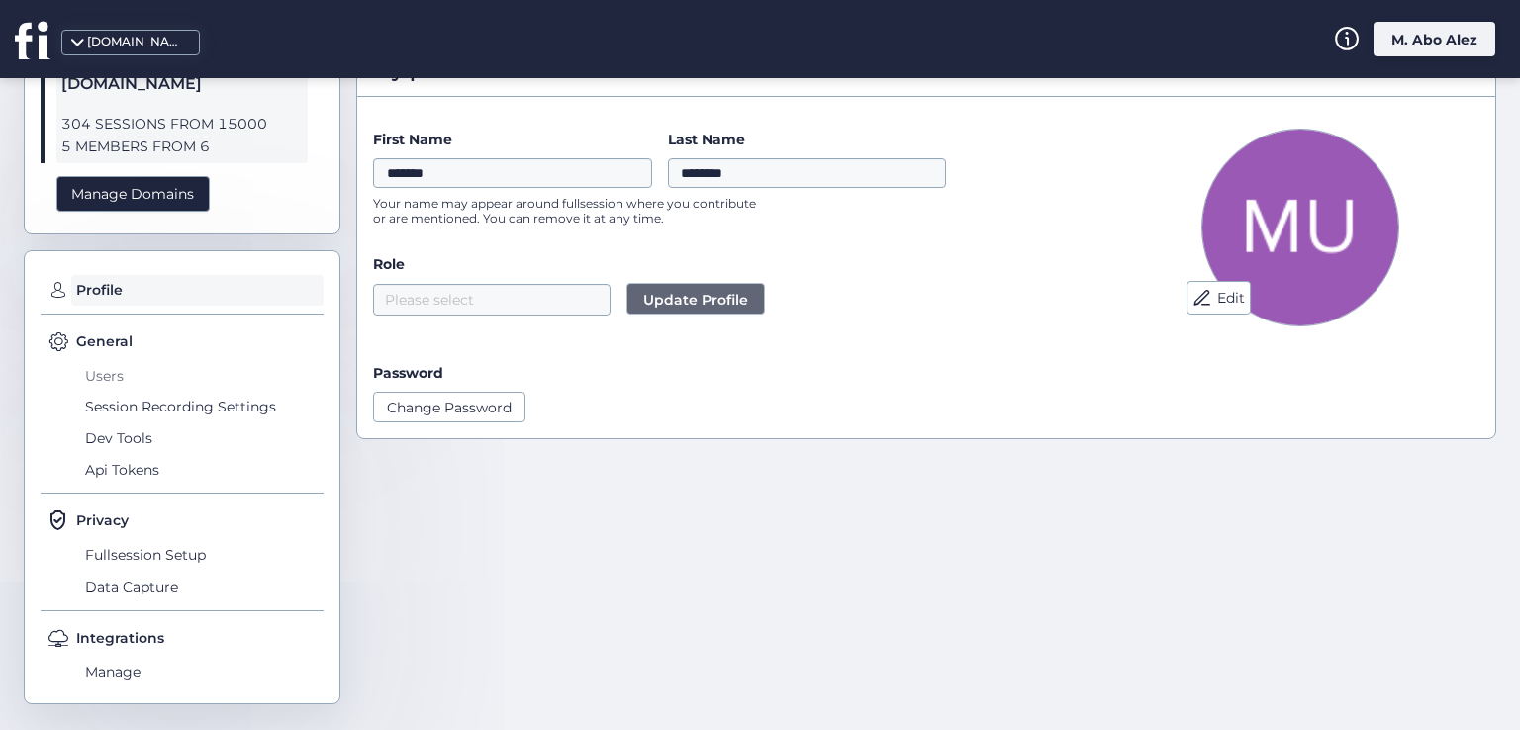
click at [116, 377] on span "Users" at bounding box center [201, 376] width 243 height 32
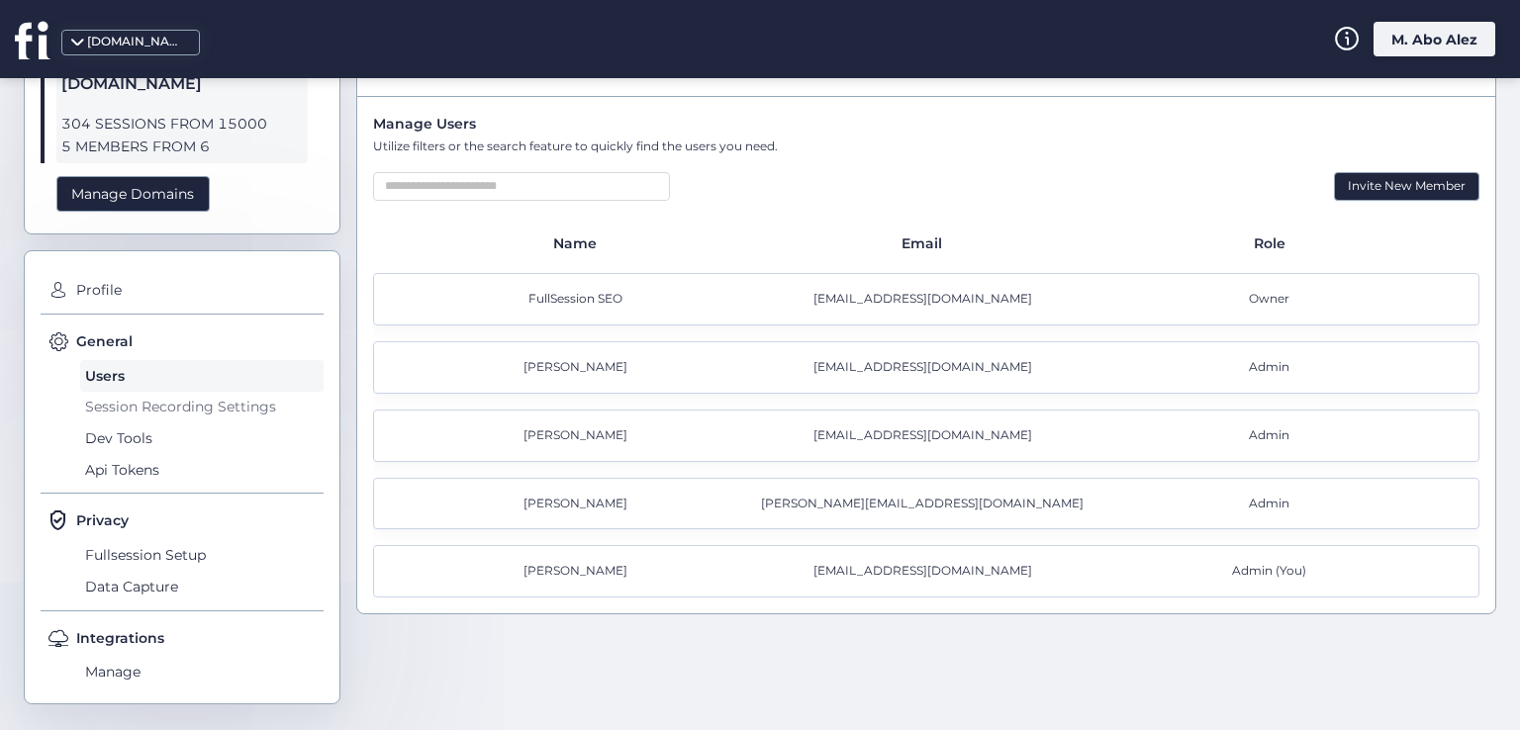
click at [173, 406] on span "Session Recording Settings" at bounding box center [201, 408] width 243 height 32
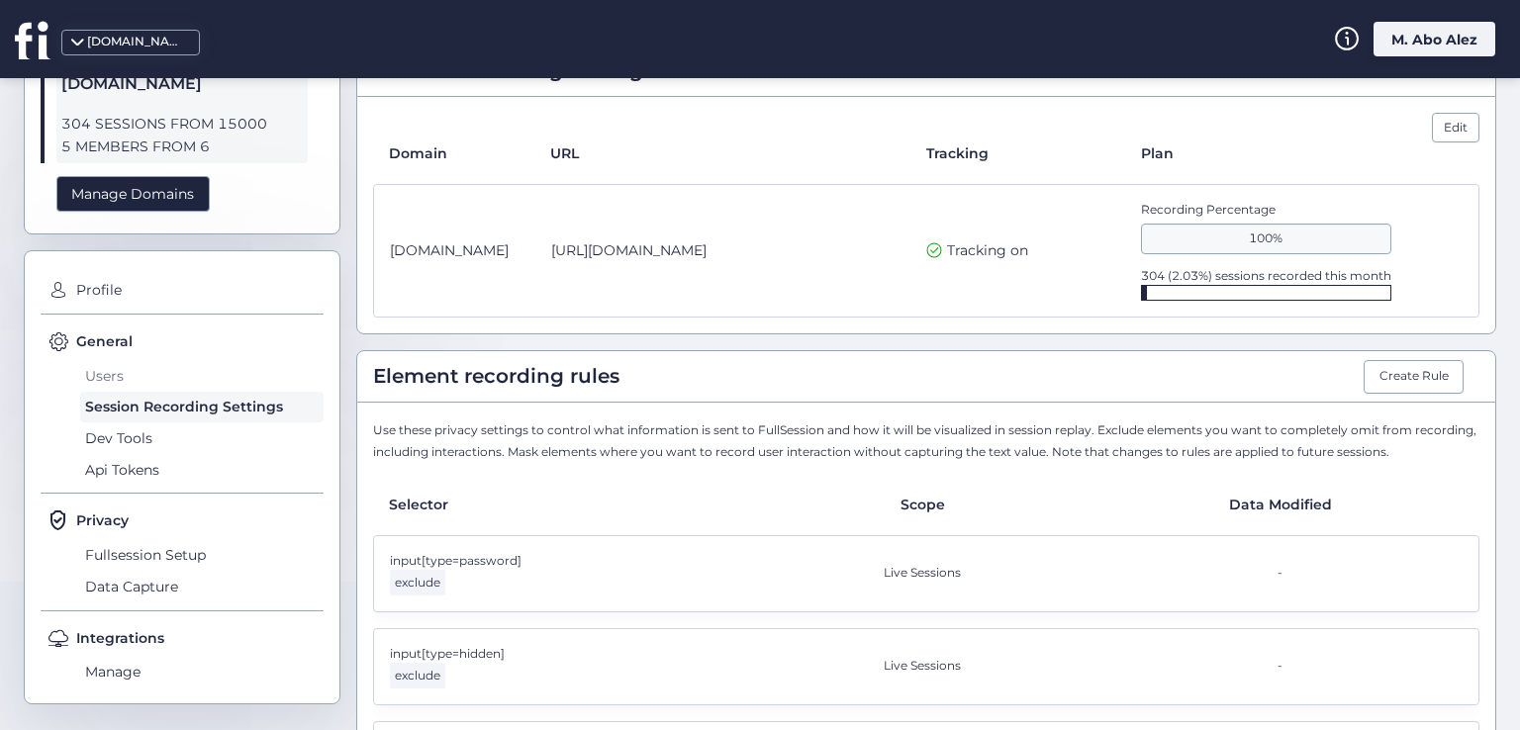
click at [178, 372] on span "Users" at bounding box center [201, 376] width 243 height 32
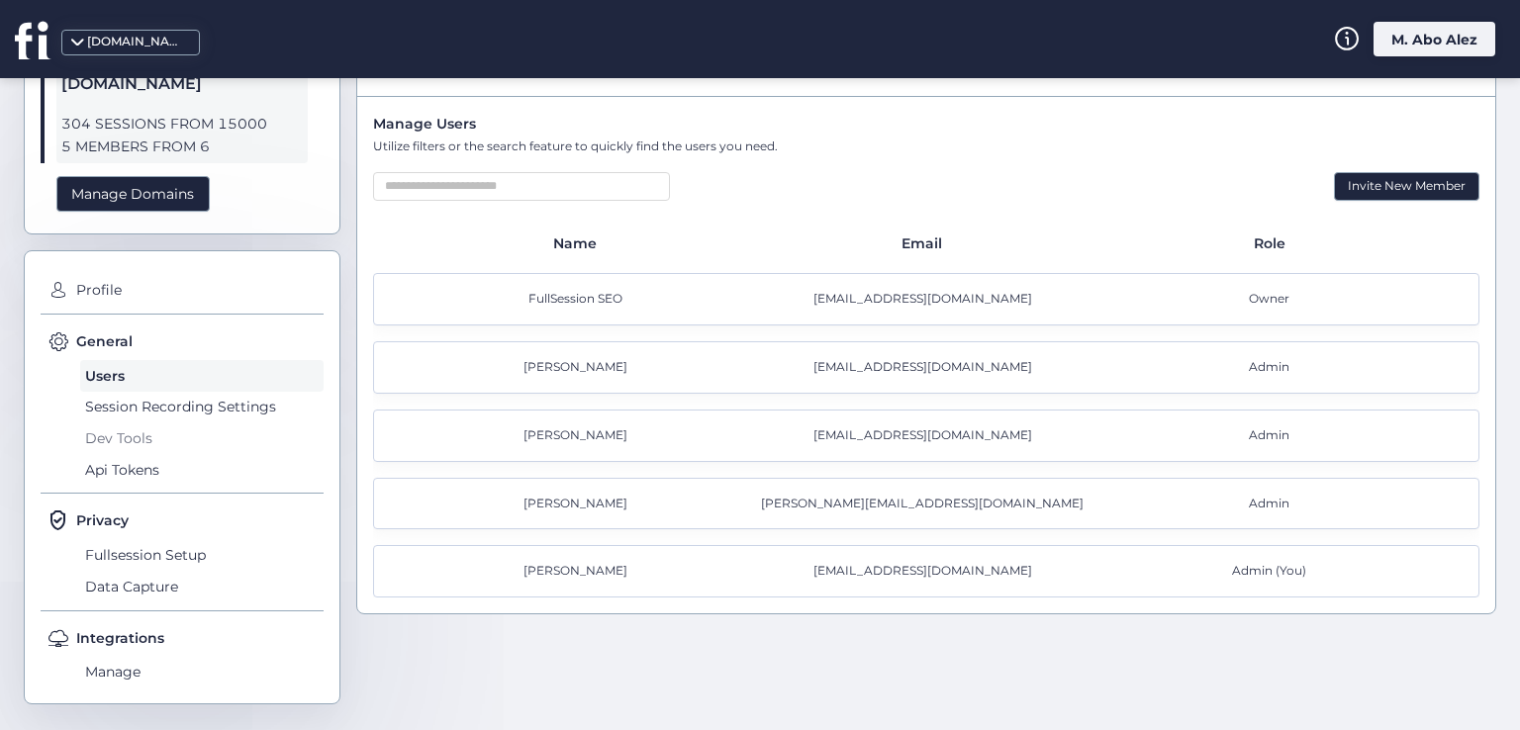
click at [139, 440] on span "Dev Tools" at bounding box center [201, 438] width 243 height 32
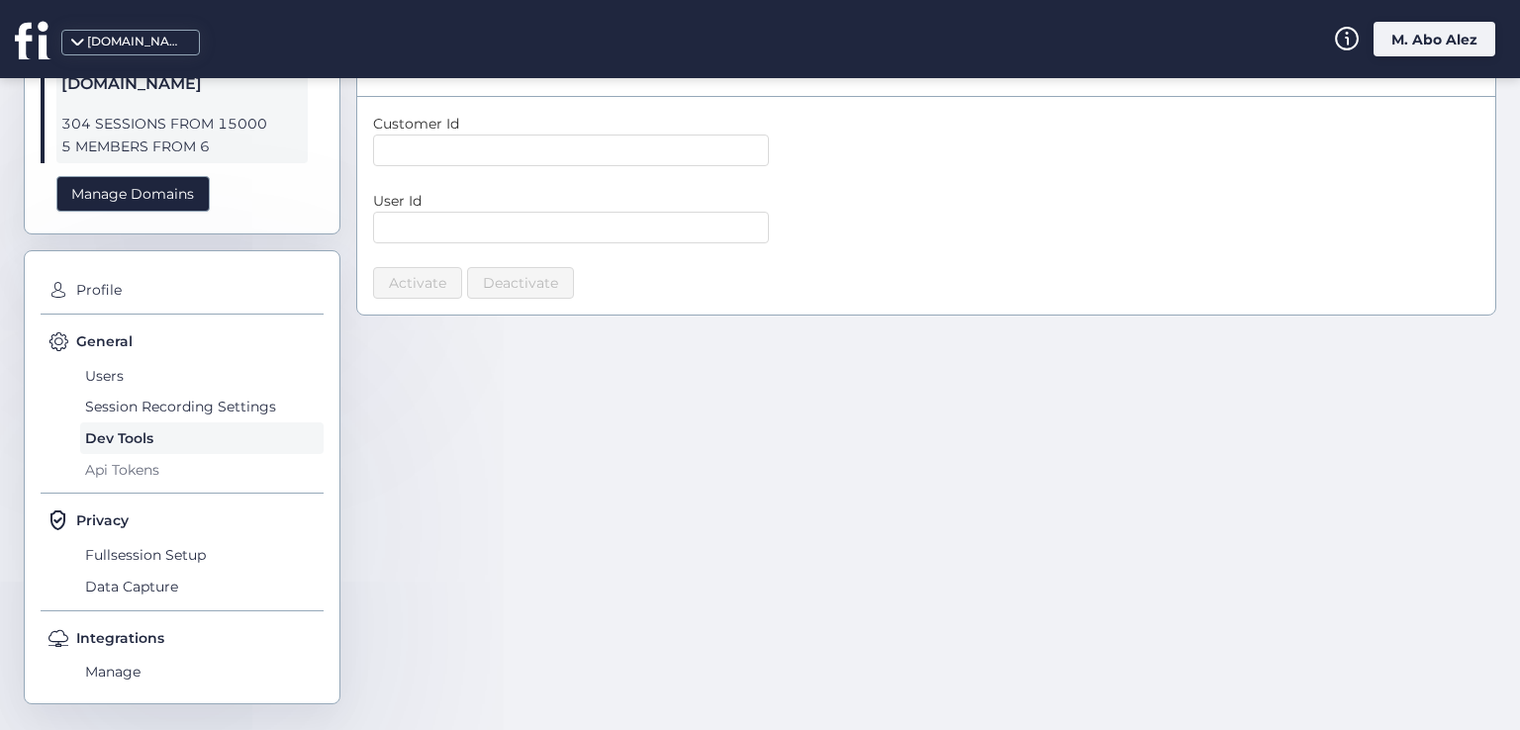
click at [118, 462] on span "Api Tokens" at bounding box center [201, 470] width 243 height 32
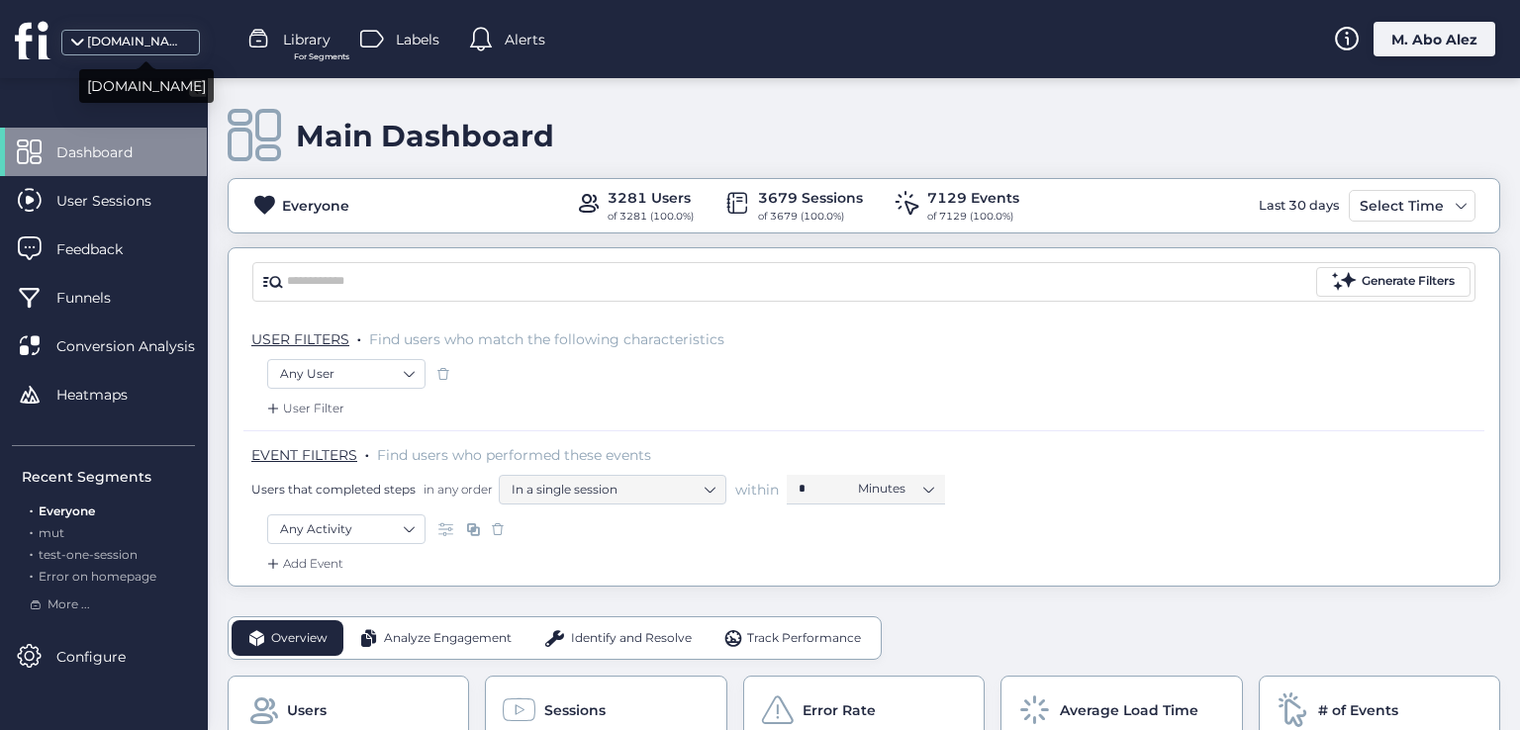
click at [139, 45] on div "[DOMAIN_NAME]" at bounding box center [136, 42] width 99 height 19
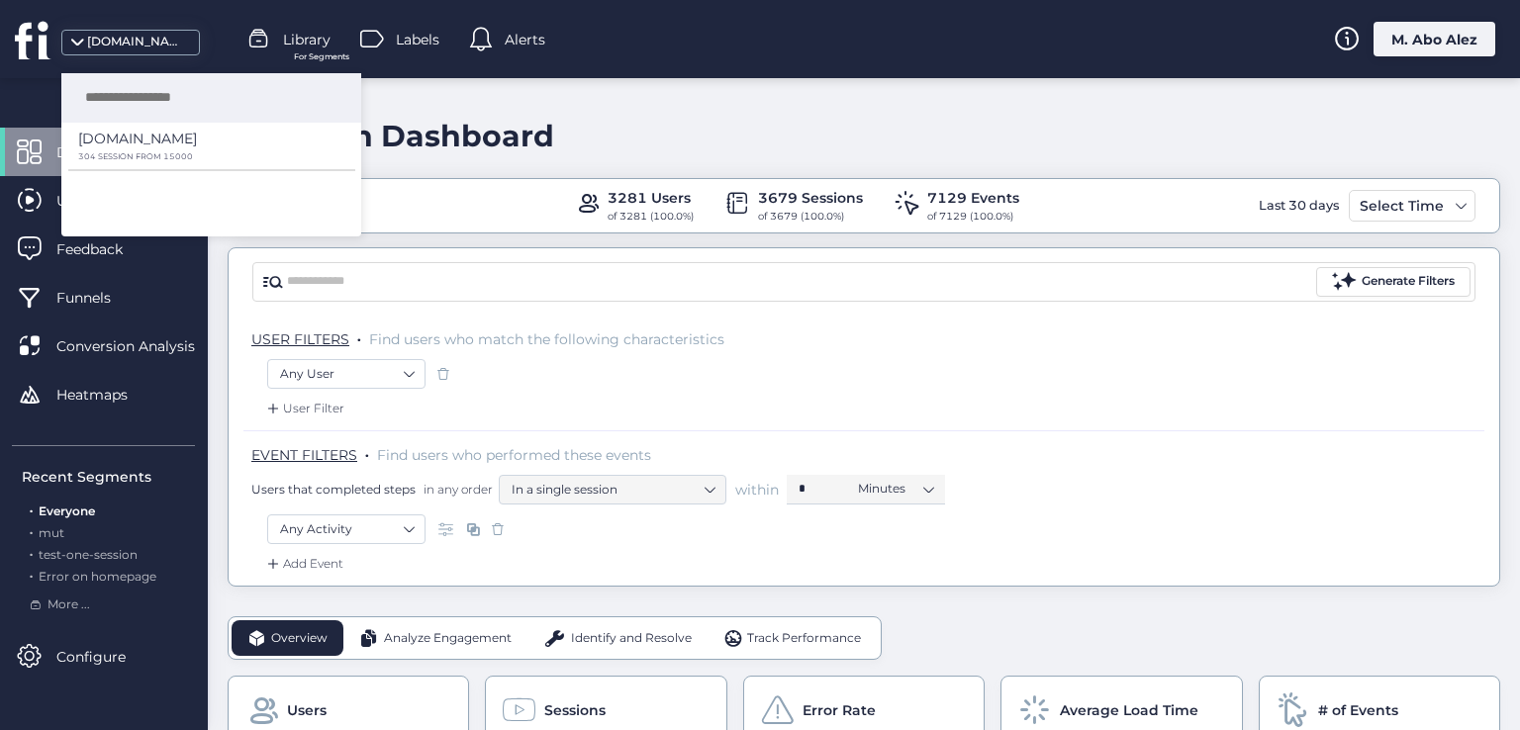
click at [182, 102] on input "search" at bounding box center [217, 97] width 288 height 49
click at [67, 46] on span at bounding box center [77, 49] width 20 height 20
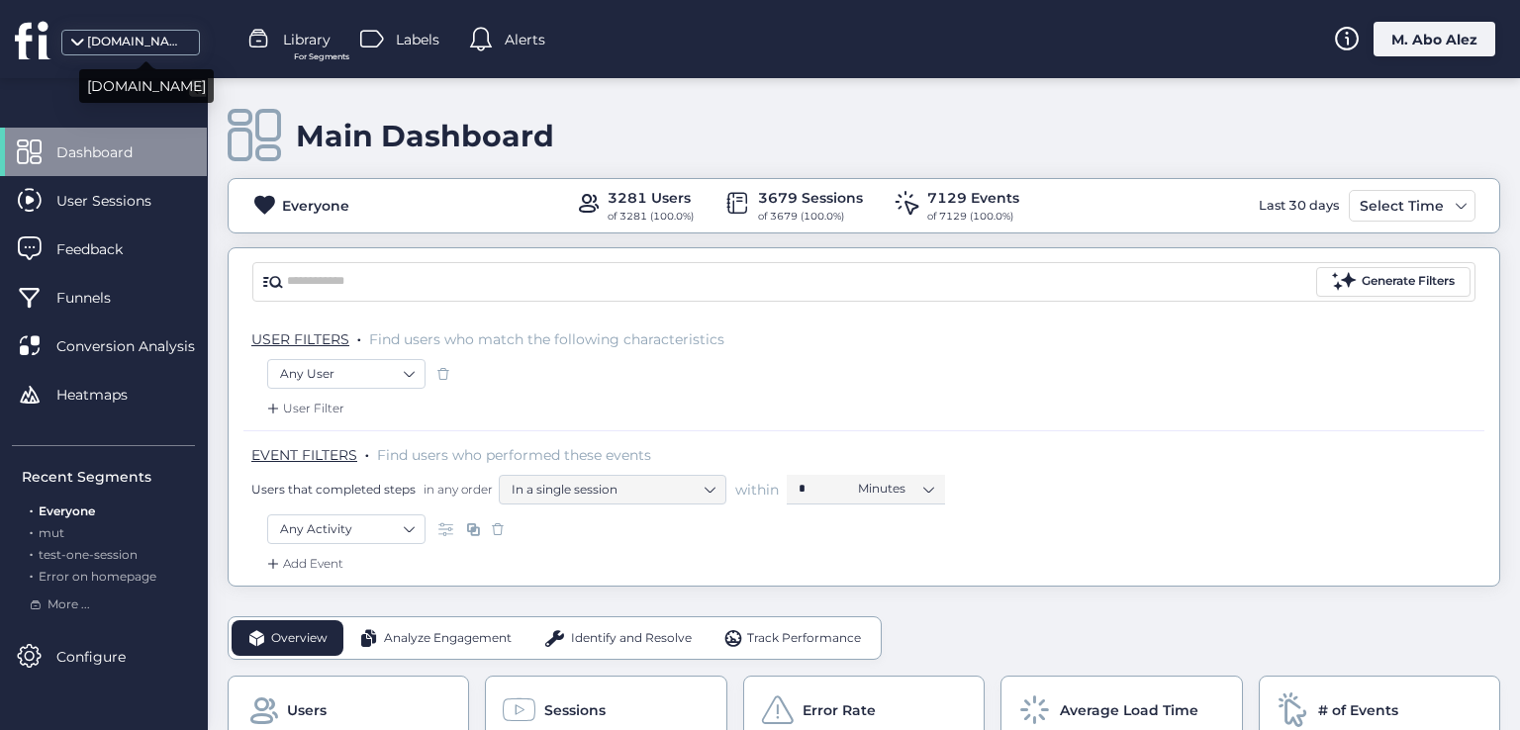
click at [67, 46] on span at bounding box center [77, 49] width 20 height 20
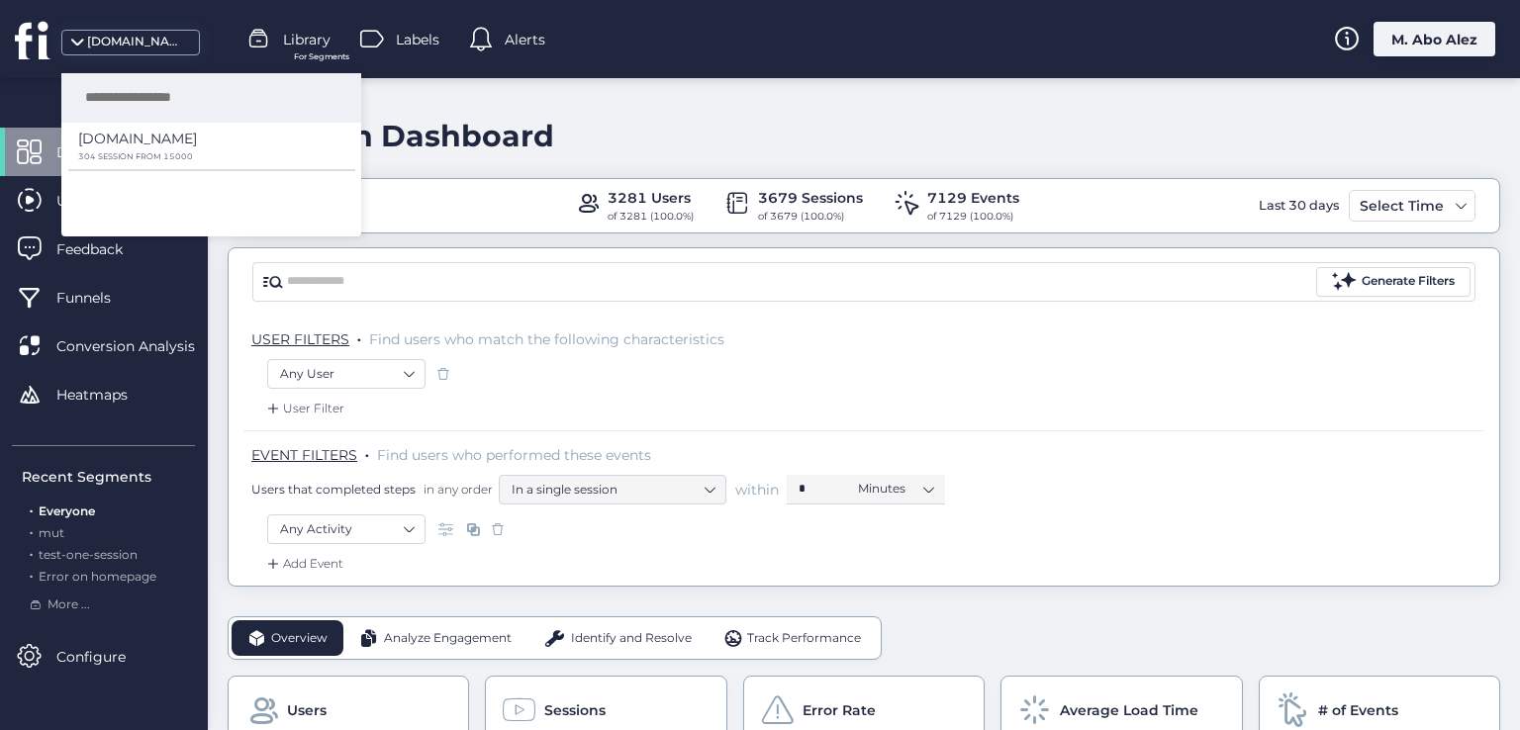
click at [324, 37] on span "Library" at bounding box center [306, 40] width 47 height 22
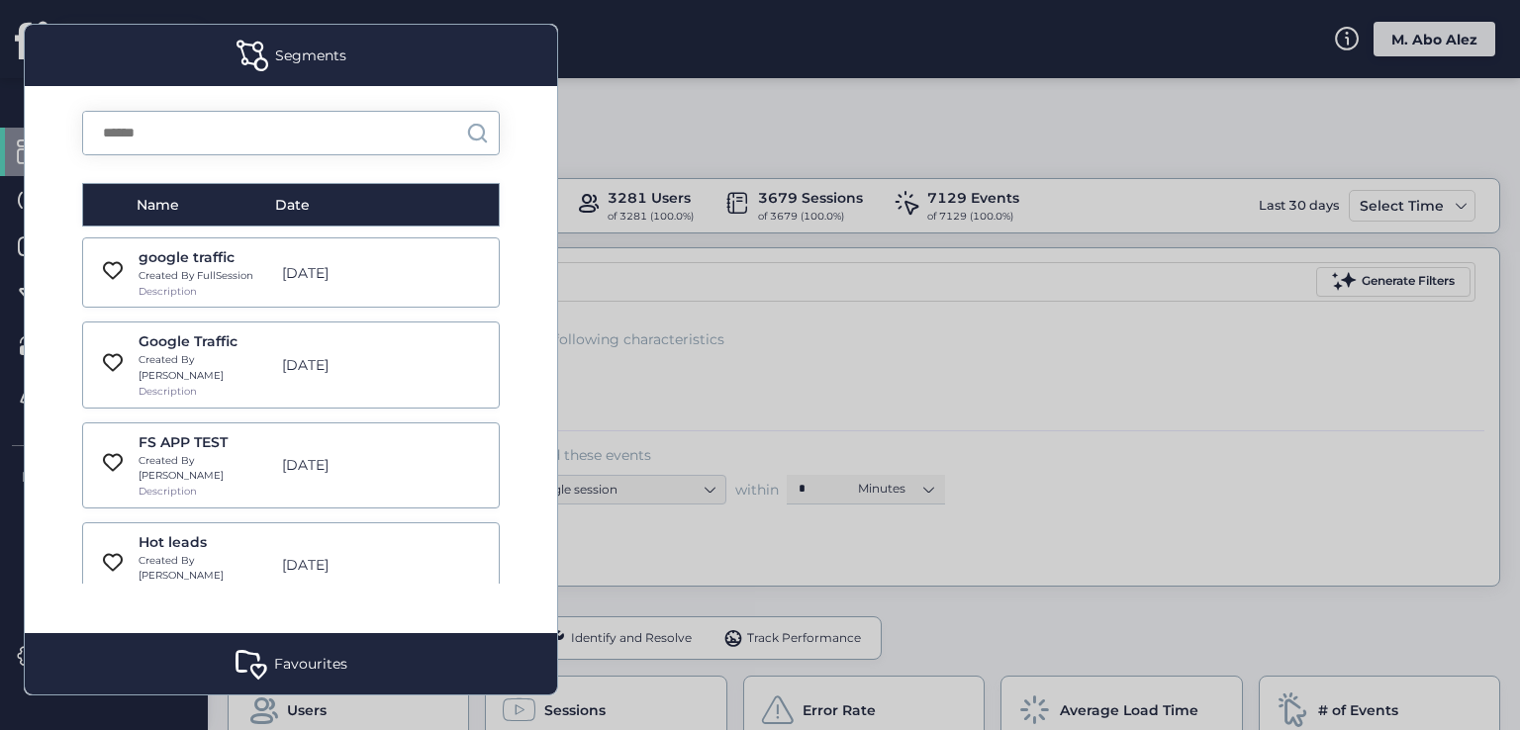
click at [587, 118] on div at bounding box center [760, 365] width 1520 height 730
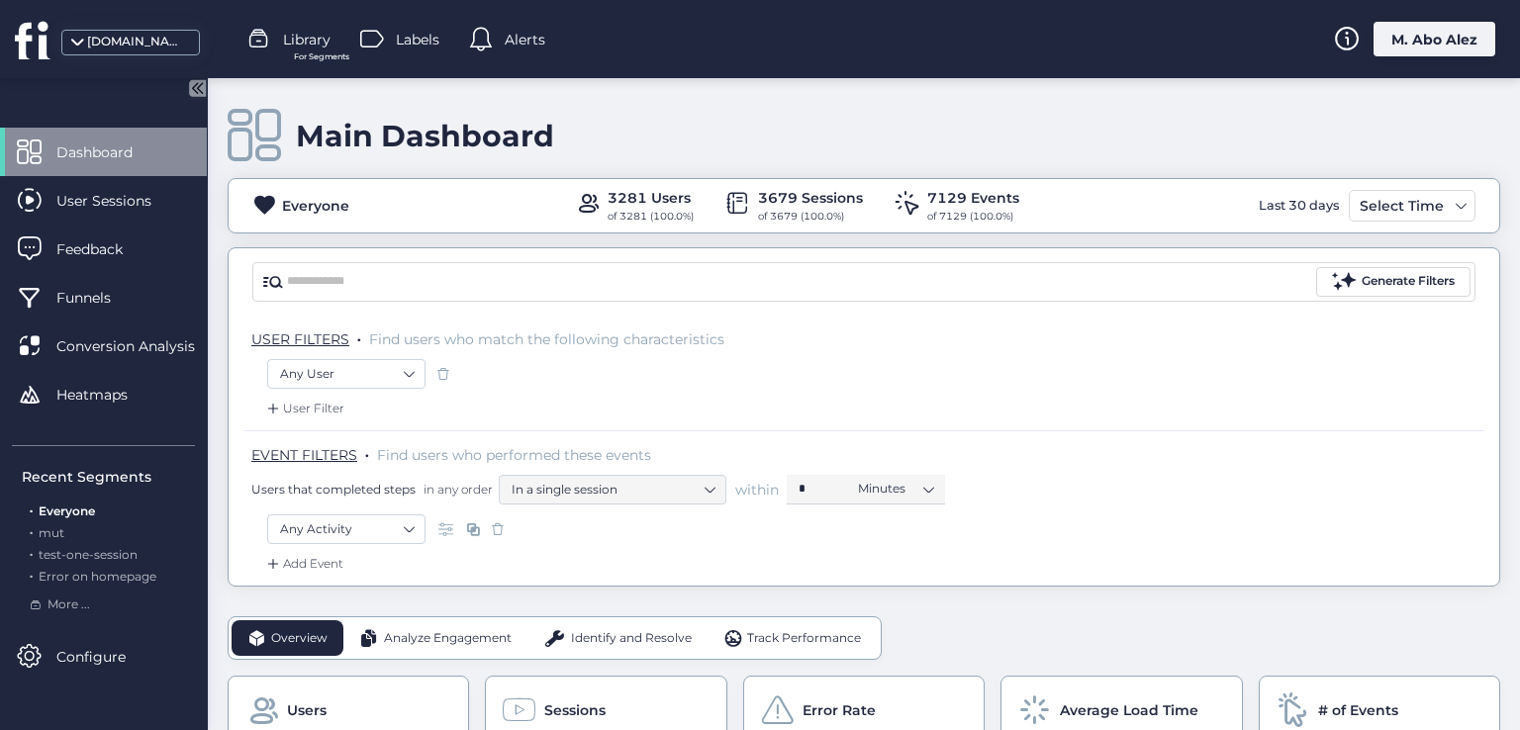
click at [299, 45] on span "Library" at bounding box center [306, 40] width 47 height 22
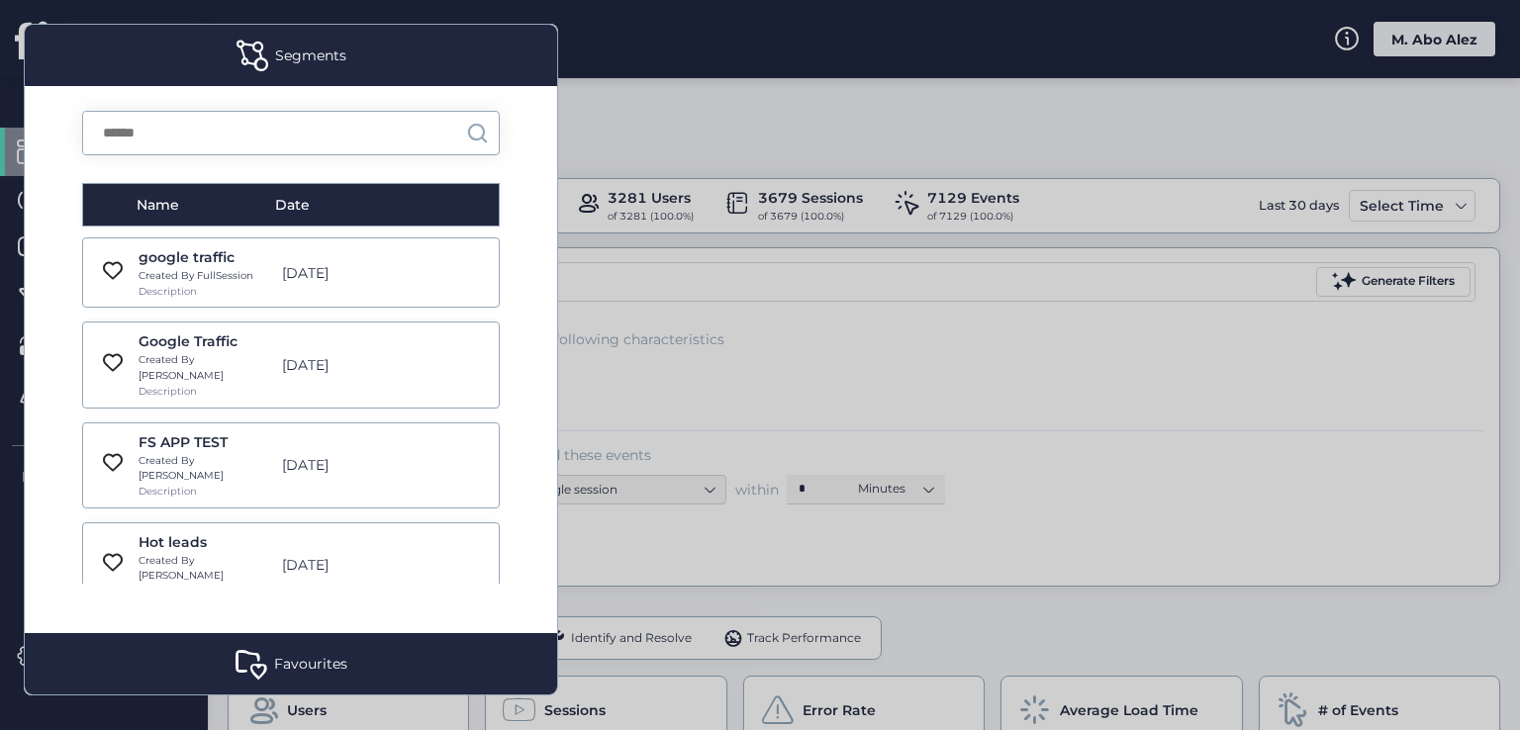
click at [384, 661] on div "Favourites" at bounding box center [291, 663] width 532 height 61
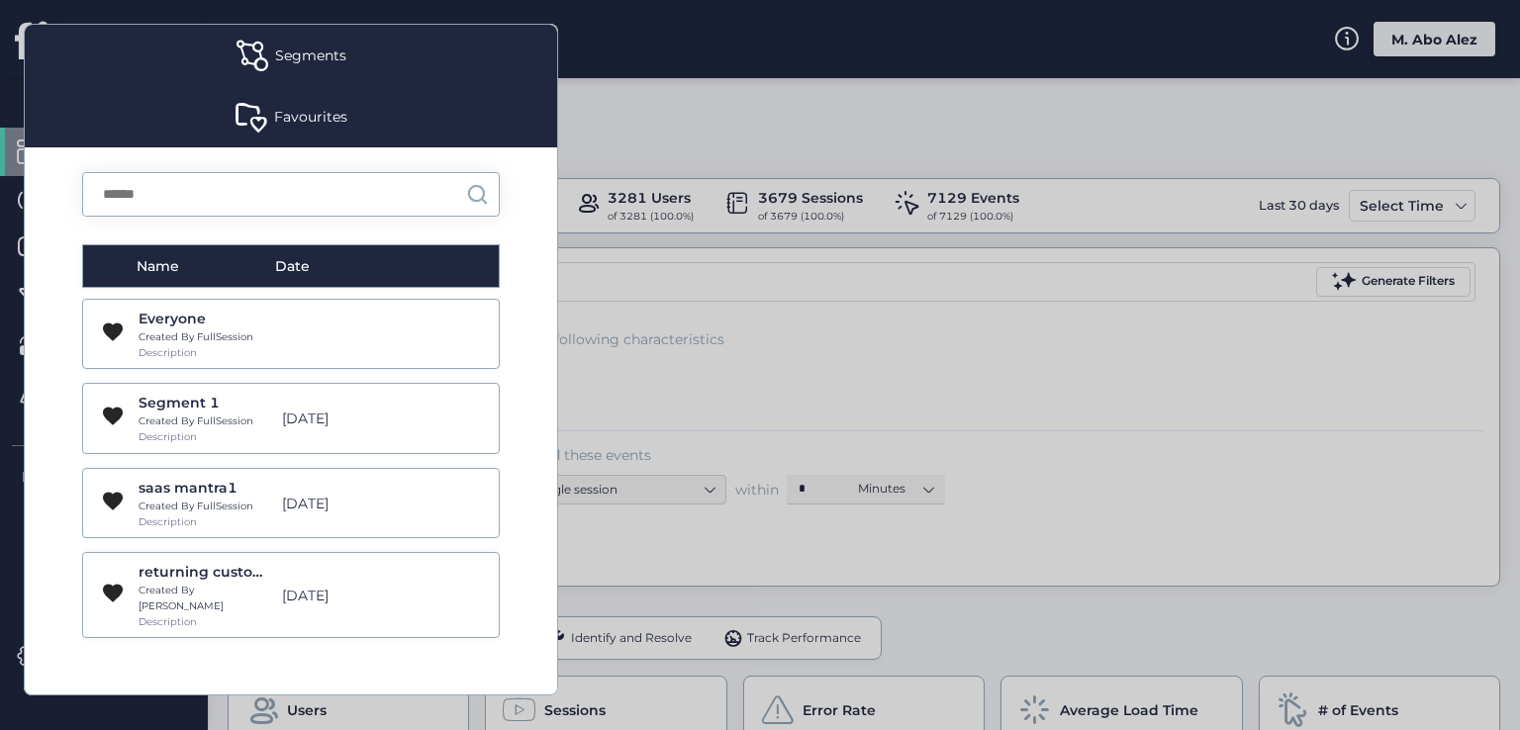
click at [653, 95] on div at bounding box center [760, 365] width 1520 height 730
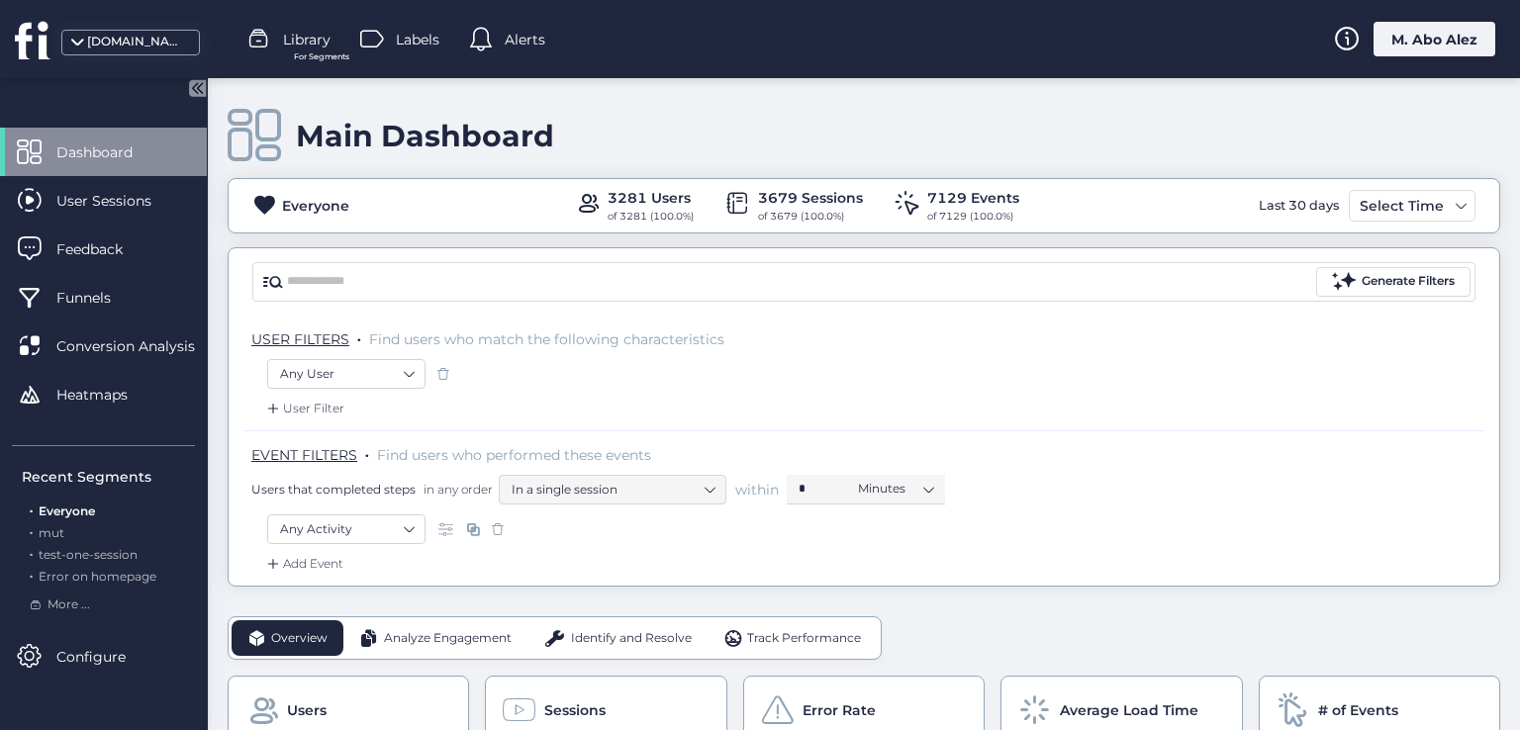
click at [401, 33] on span "Labels" at bounding box center [418, 40] width 44 height 22
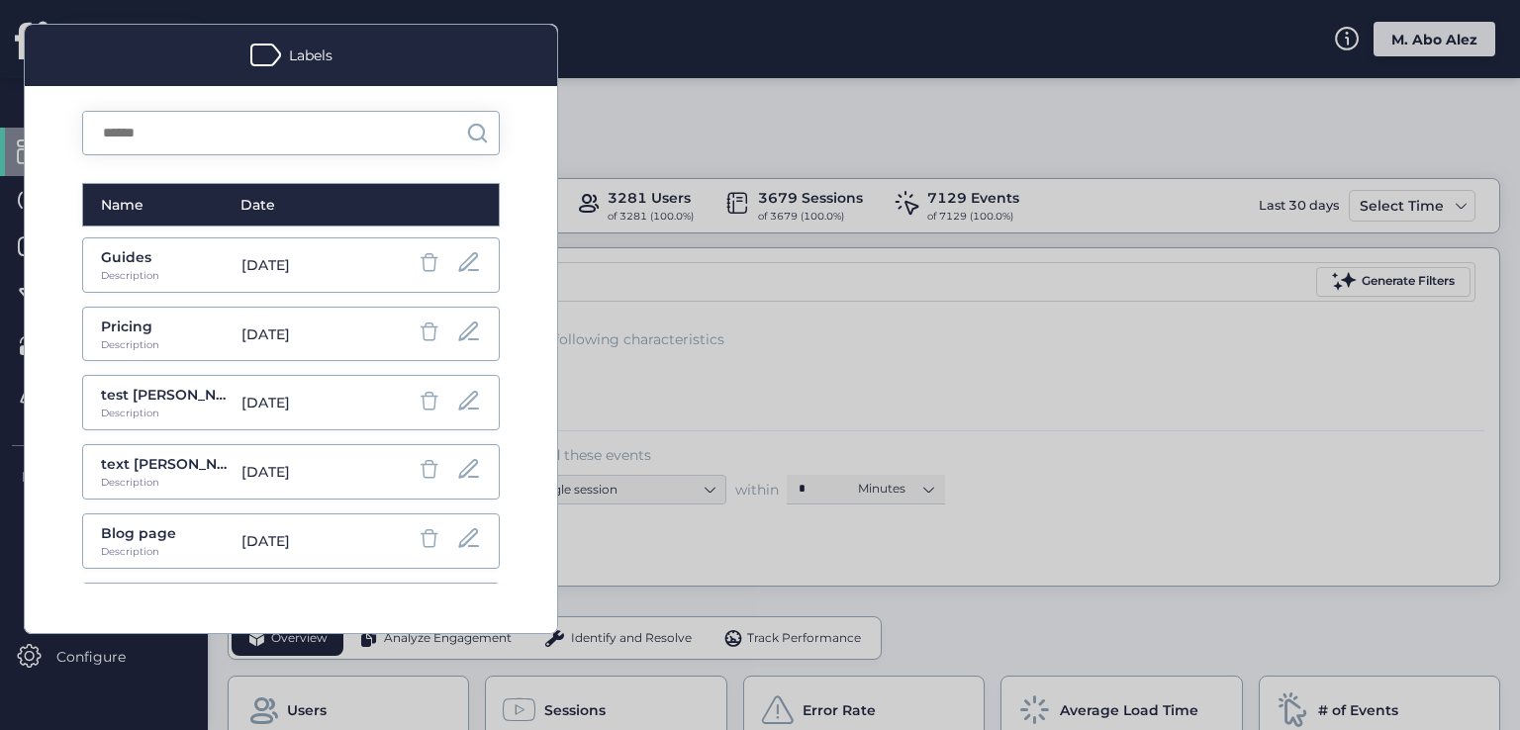
click at [613, 96] on div at bounding box center [760, 365] width 1520 height 730
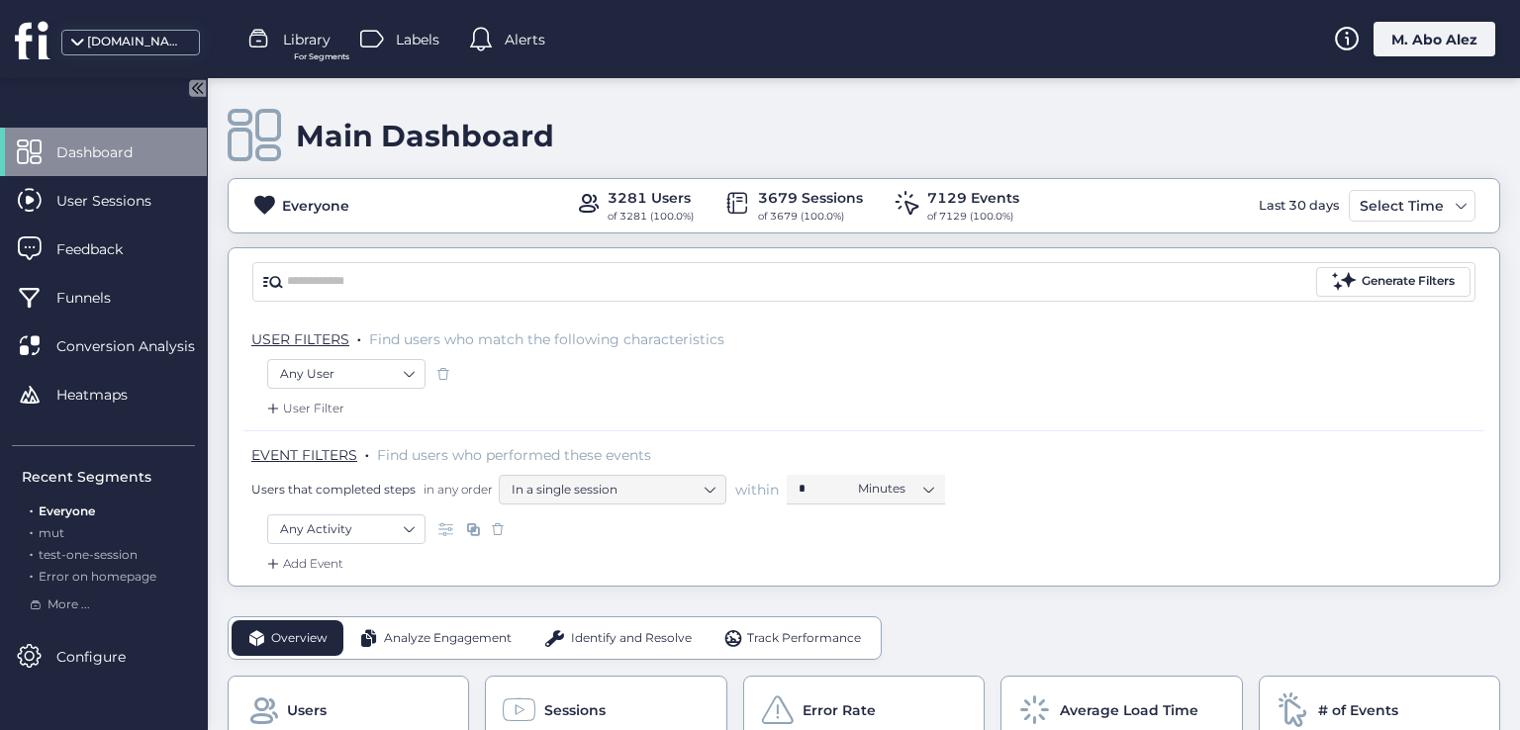
click at [499, 37] on div at bounding box center [484, 40] width 30 height 30
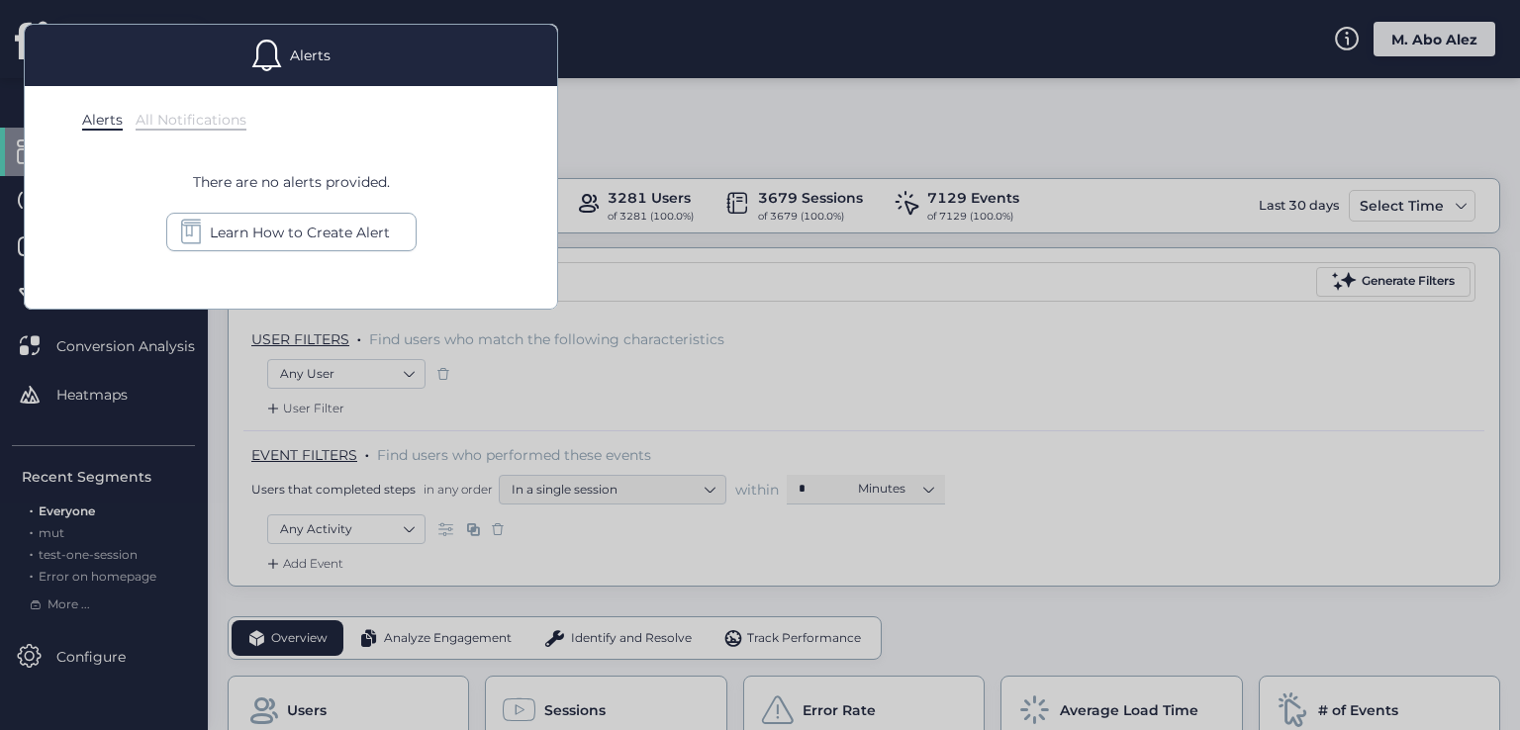
click at [209, 122] on div "All Notifications" at bounding box center [191, 121] width 111 height 20
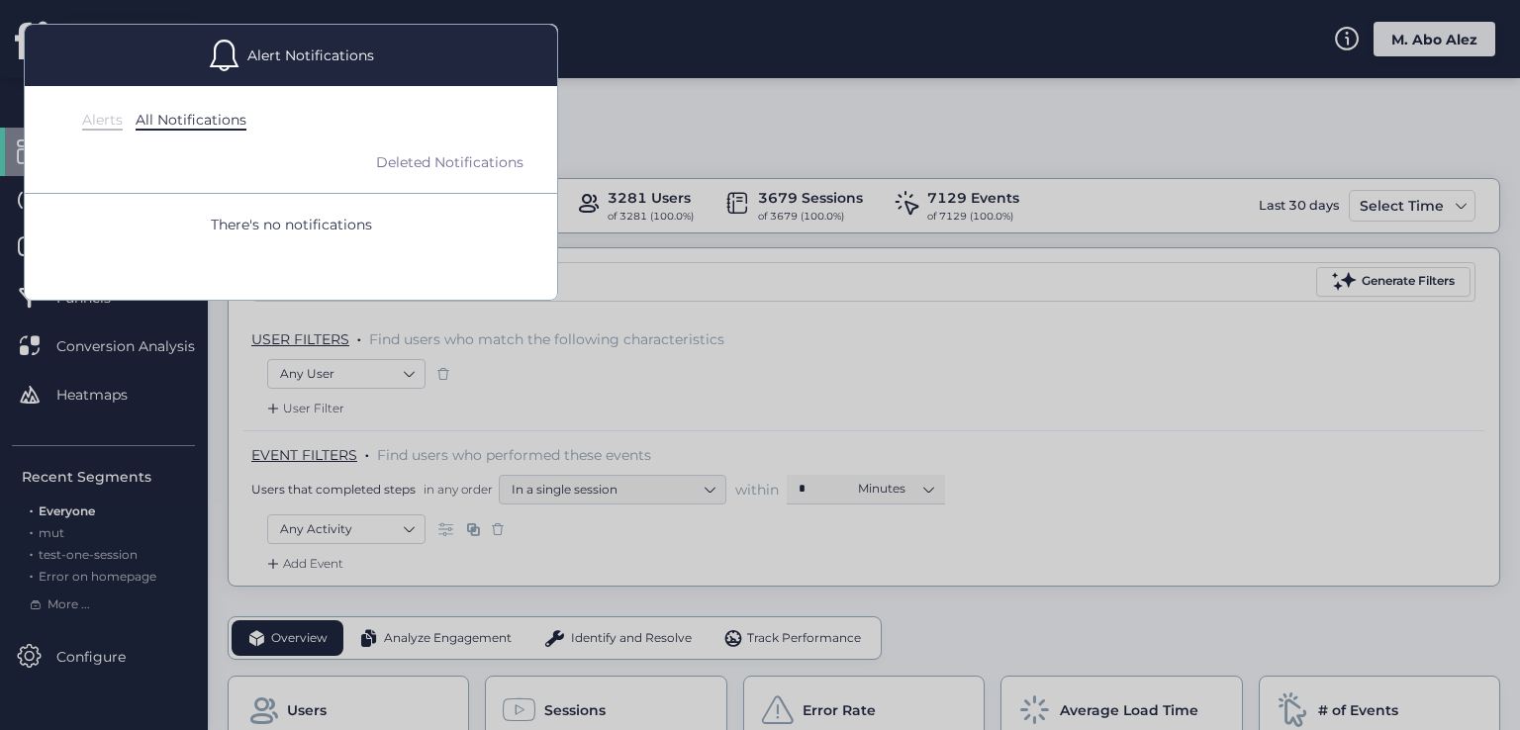
click at [97, 114] on div "Alerts" at bounding box center [102, 121] width 41 height 20
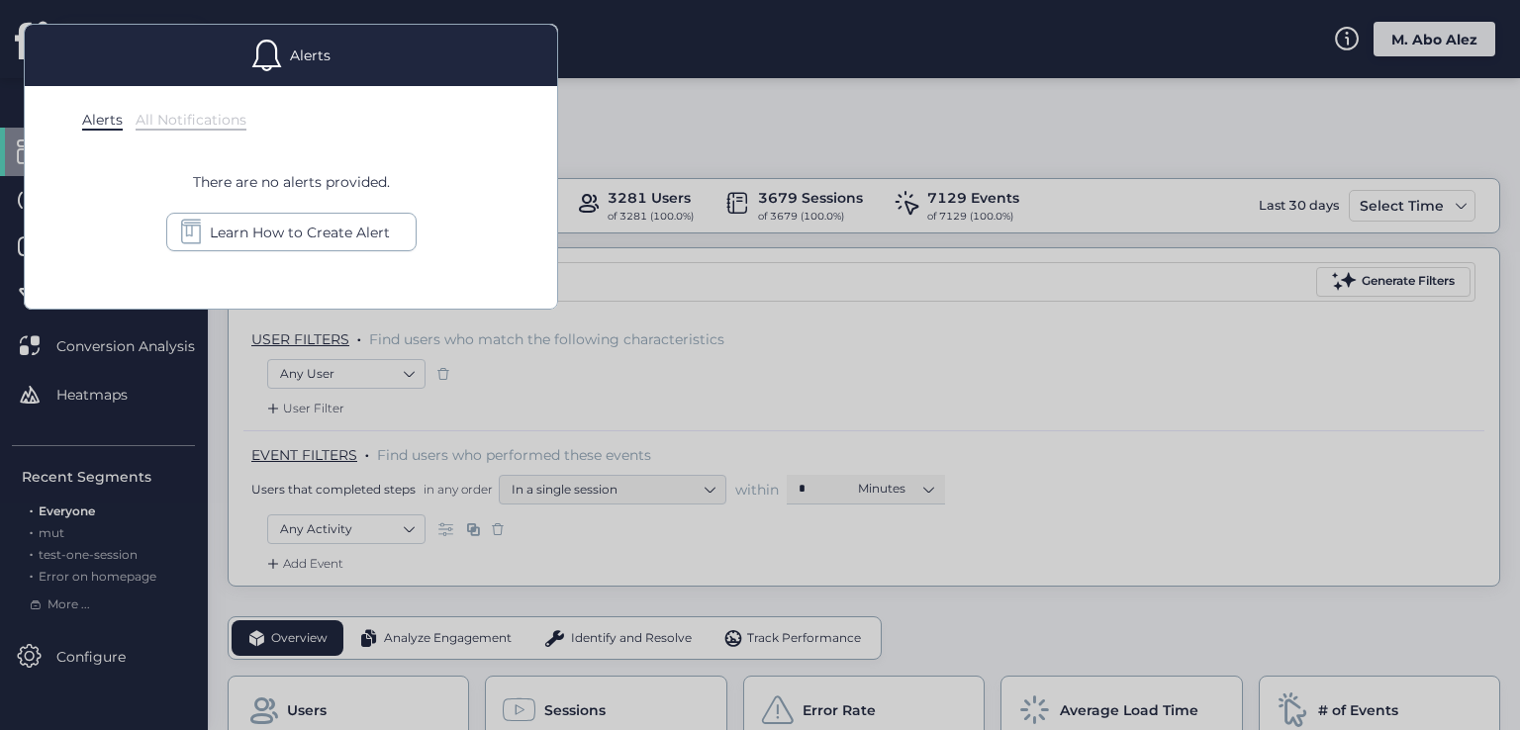
click at [637, 122] on div at bounding box center [760, 365] width 1520 height 730
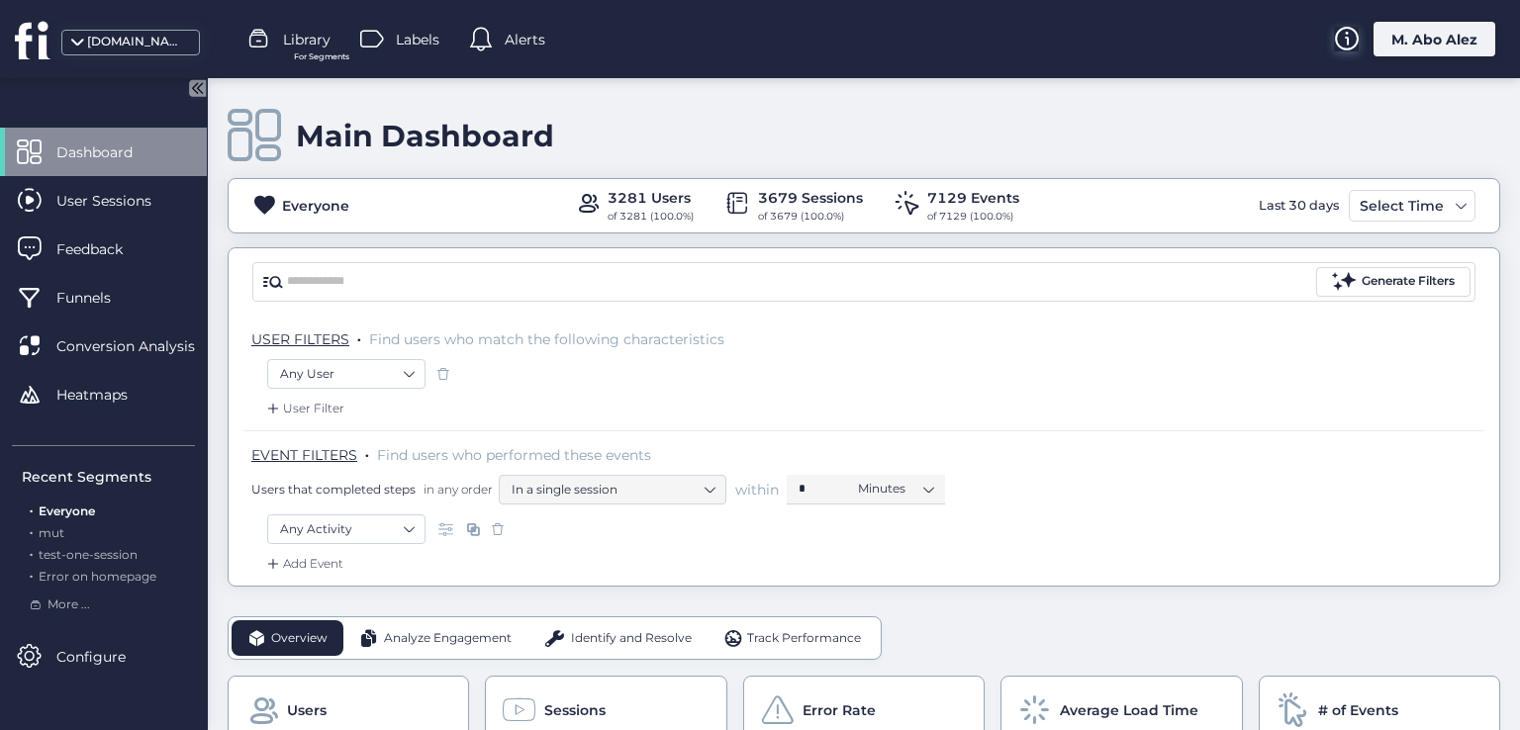
click at [1345, 47] on icon at bounding box center [1346, 39] width 25 height 24
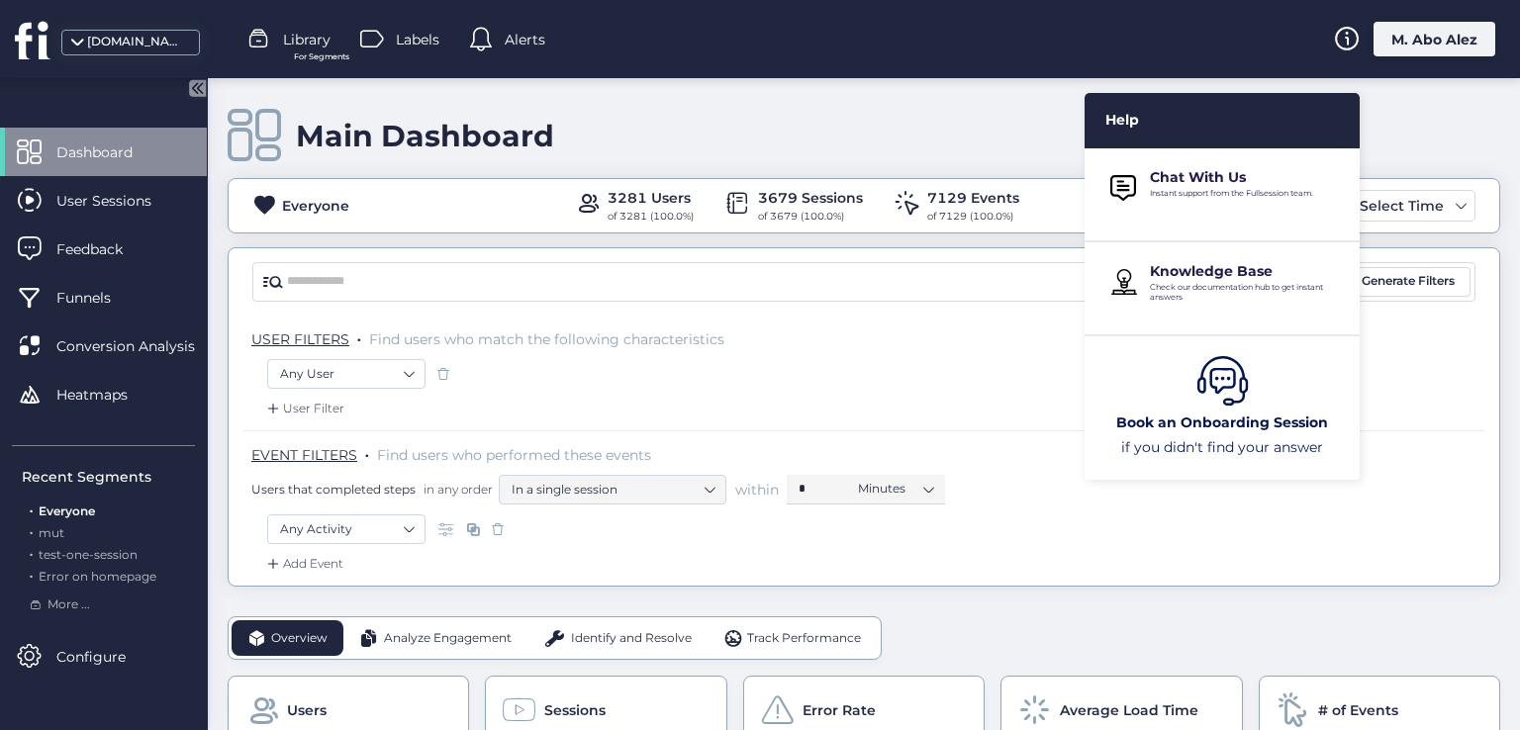
click at [1010, 108] on div "Main Dashboard" at bounding box center [864, 136] width 1272 height 56
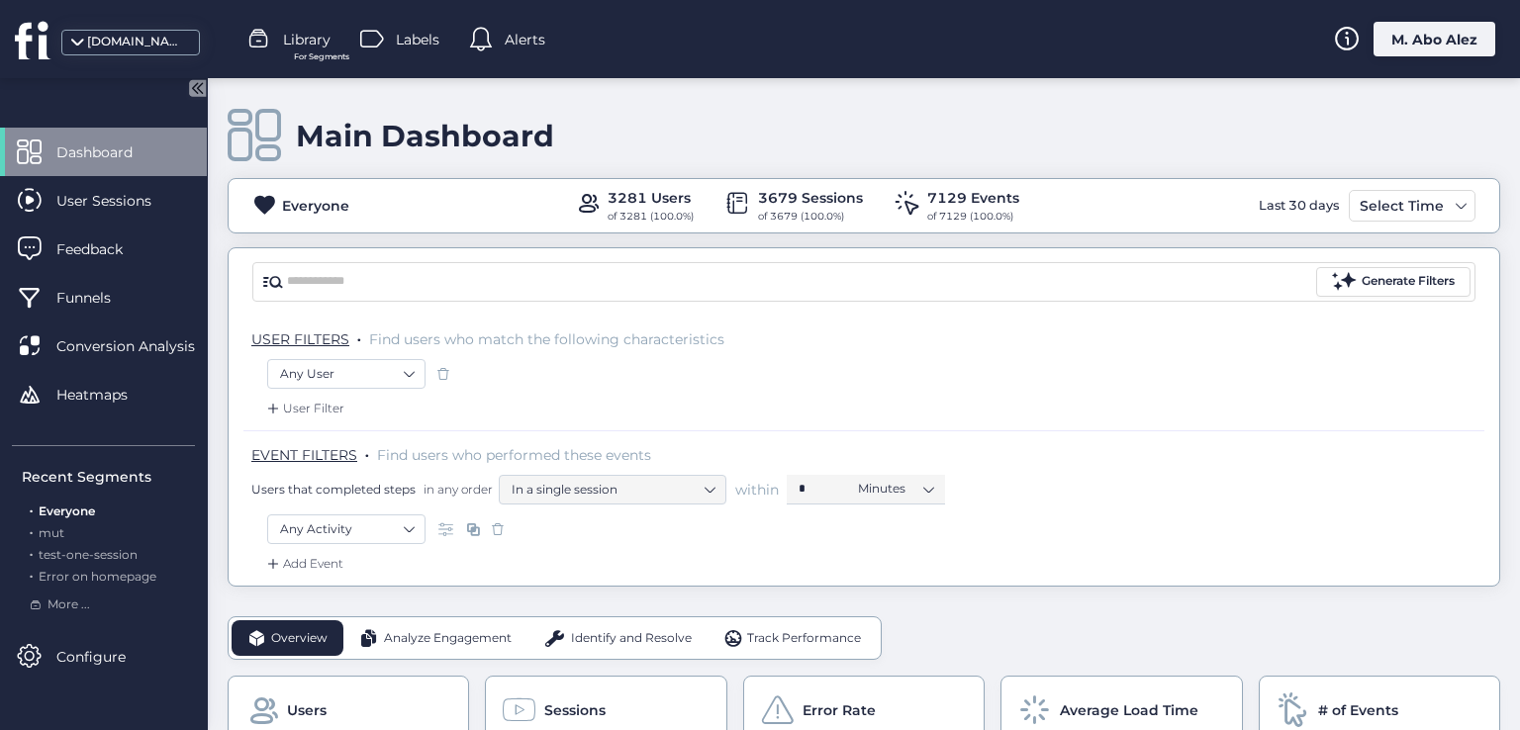
click at [1460, 46] on div "M. Abo Alez" at bounding box center [1434, 39] width 122 height 35
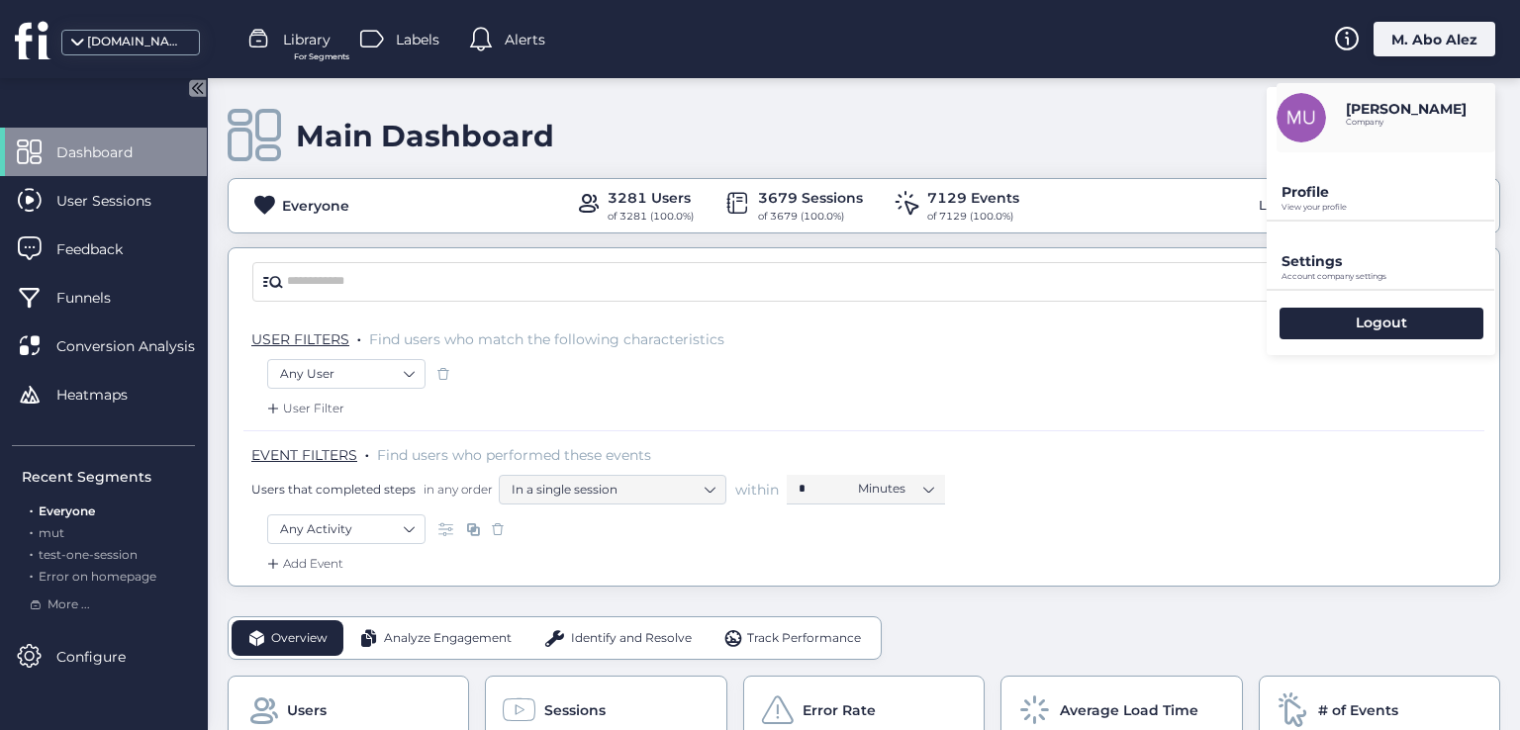
click at [1318, 223] on div "Settings Account company settings" at bounding box center [1380, 255] width 229 height 67
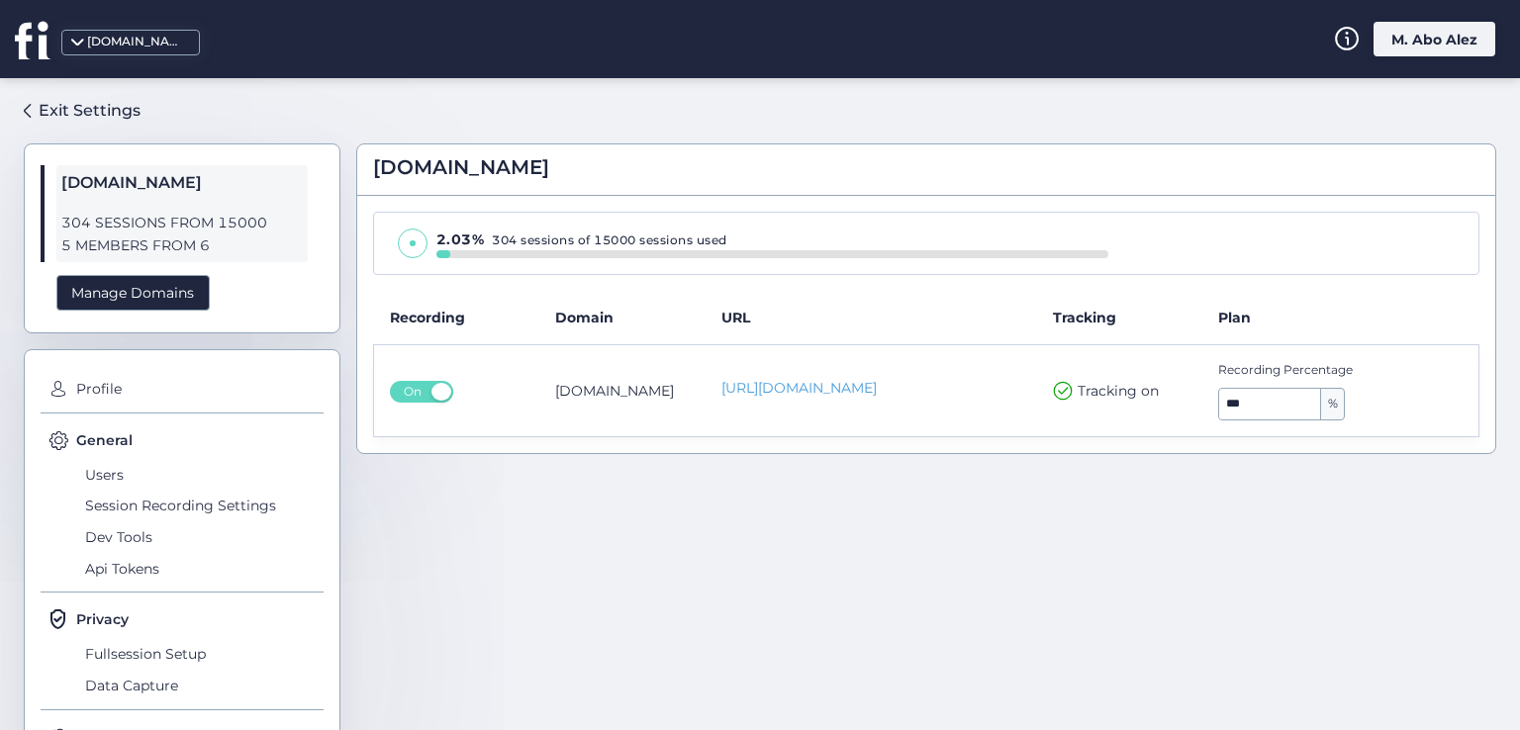
click at [1426, 41] on div "M. Abo Alez" at bounding box center [1434, 39] width 122 height 35
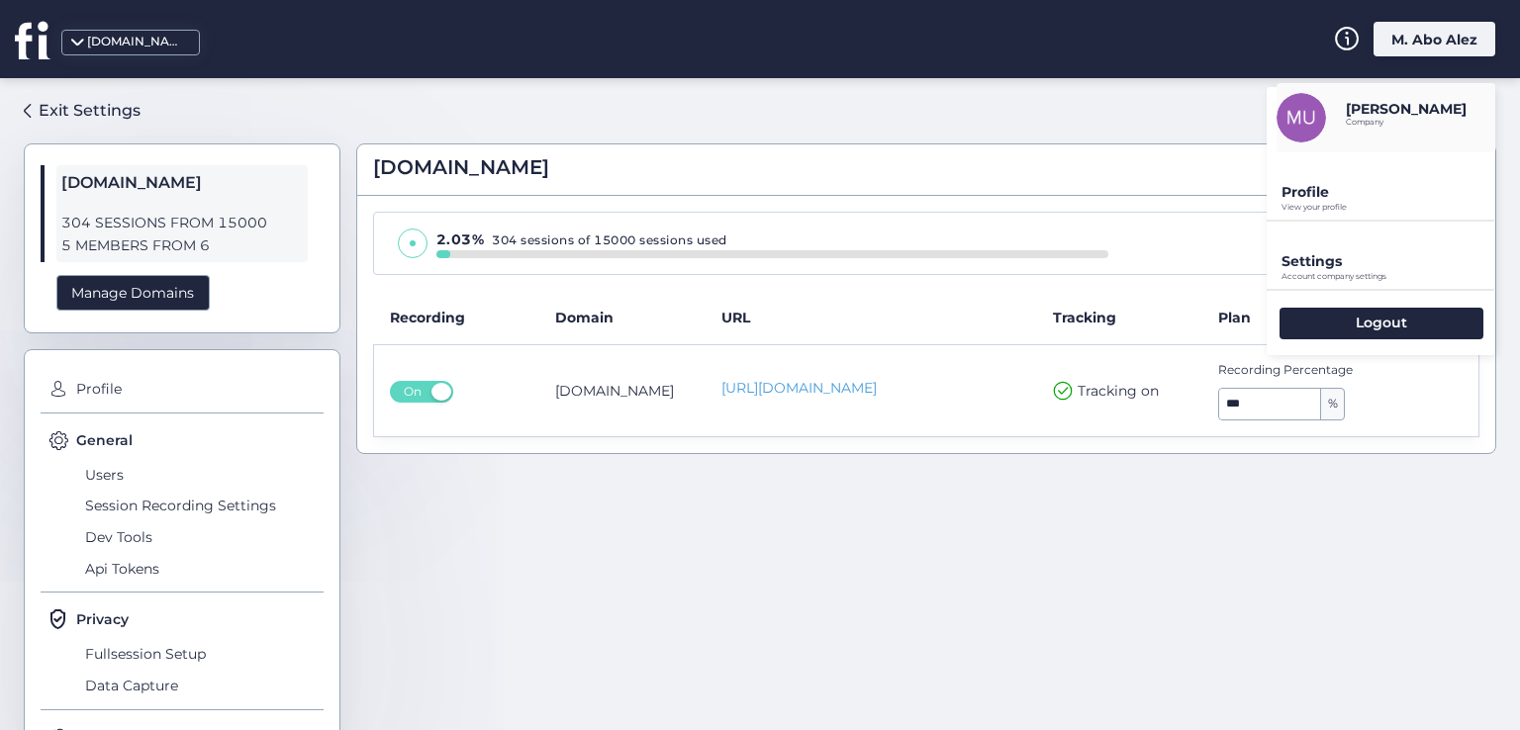
click at [1313, 126] on img at bounding box center [1300, 117] width 49 height 49
click at [1383, 195] on p "Profile" at bounding box center [1388, 192] width 214 height 18
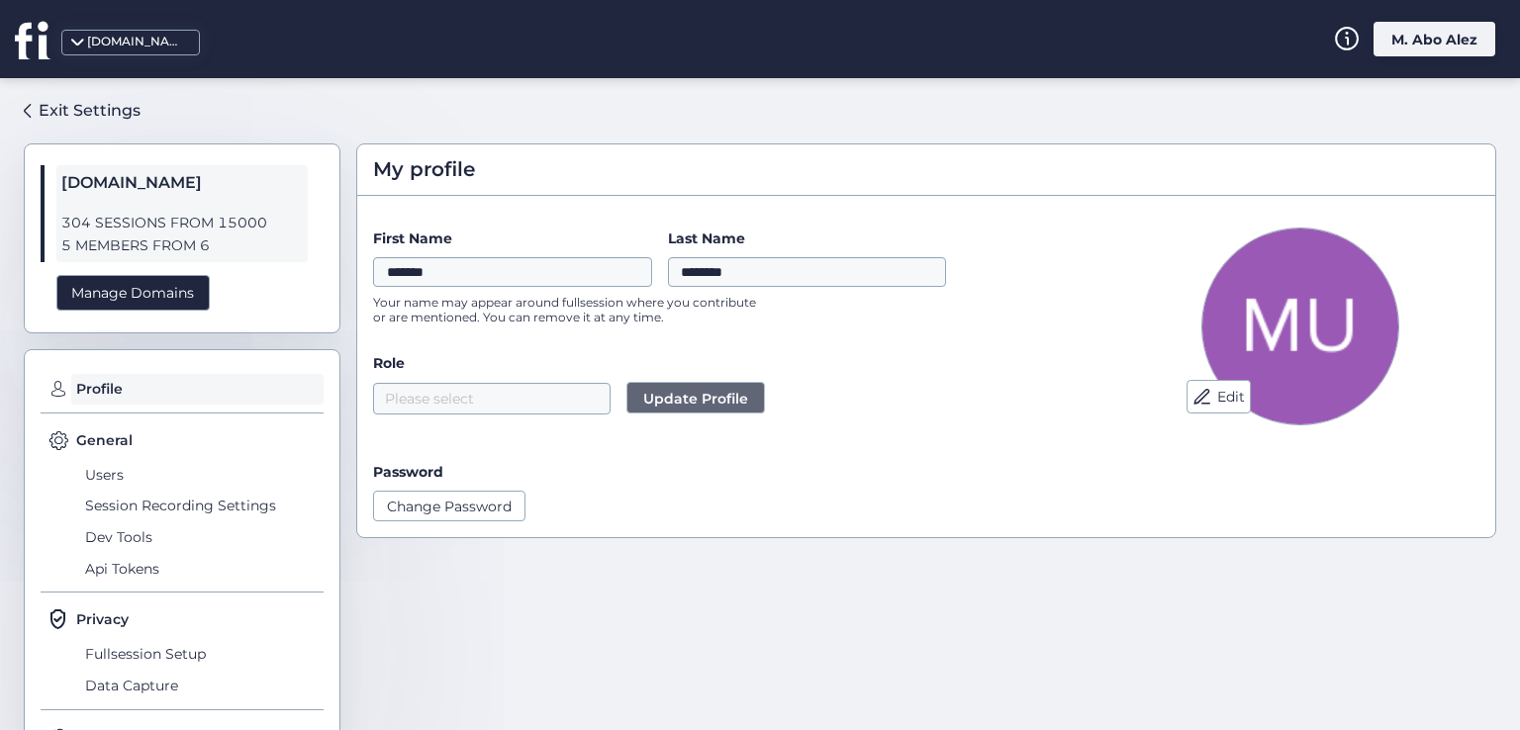
click at [1416, 44] on div "M. Abo Alez" at bounding box center [1434, 39] width 122 height 35
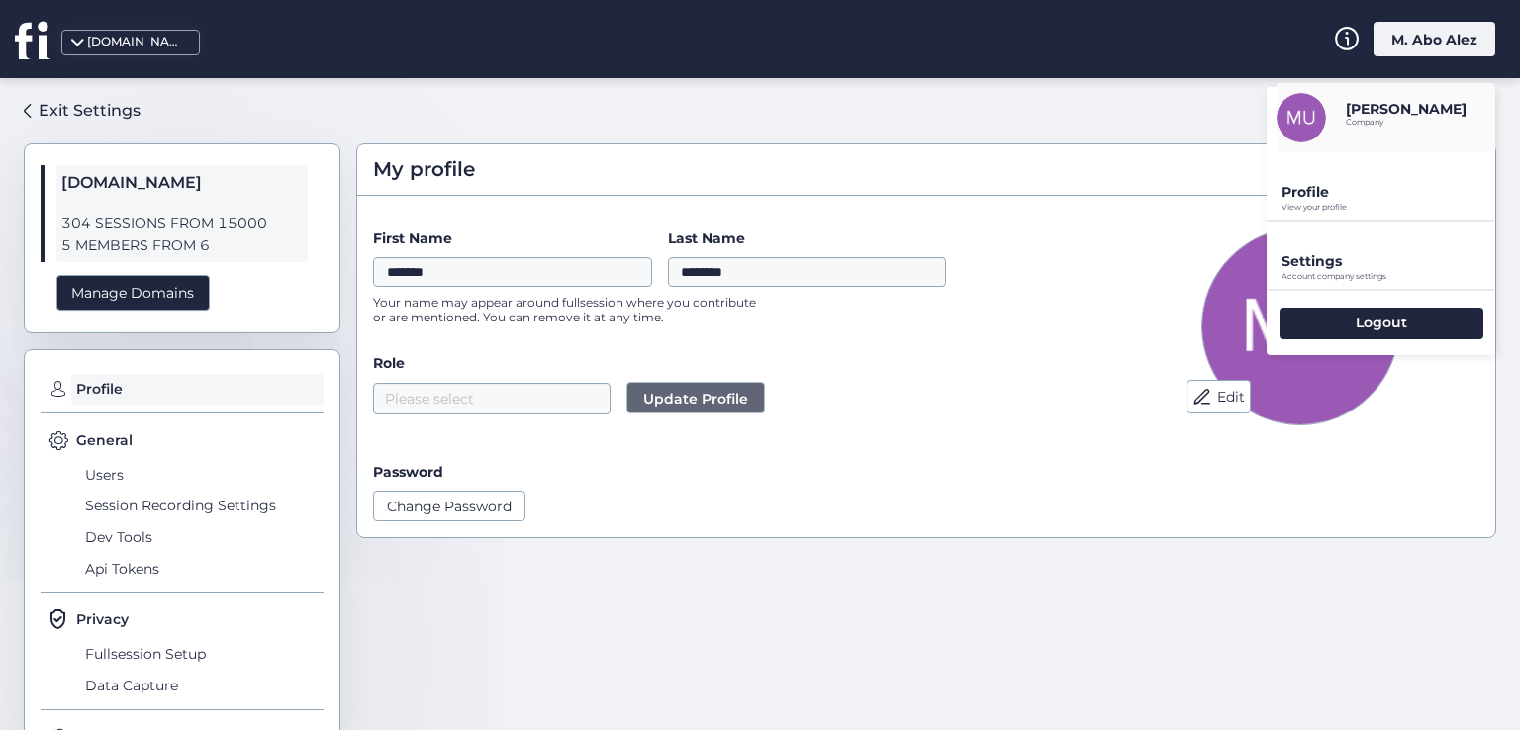
click at [1421, 43] on div "M. Abo Alez" at bounding box center [1434, 39] width 122 height 35
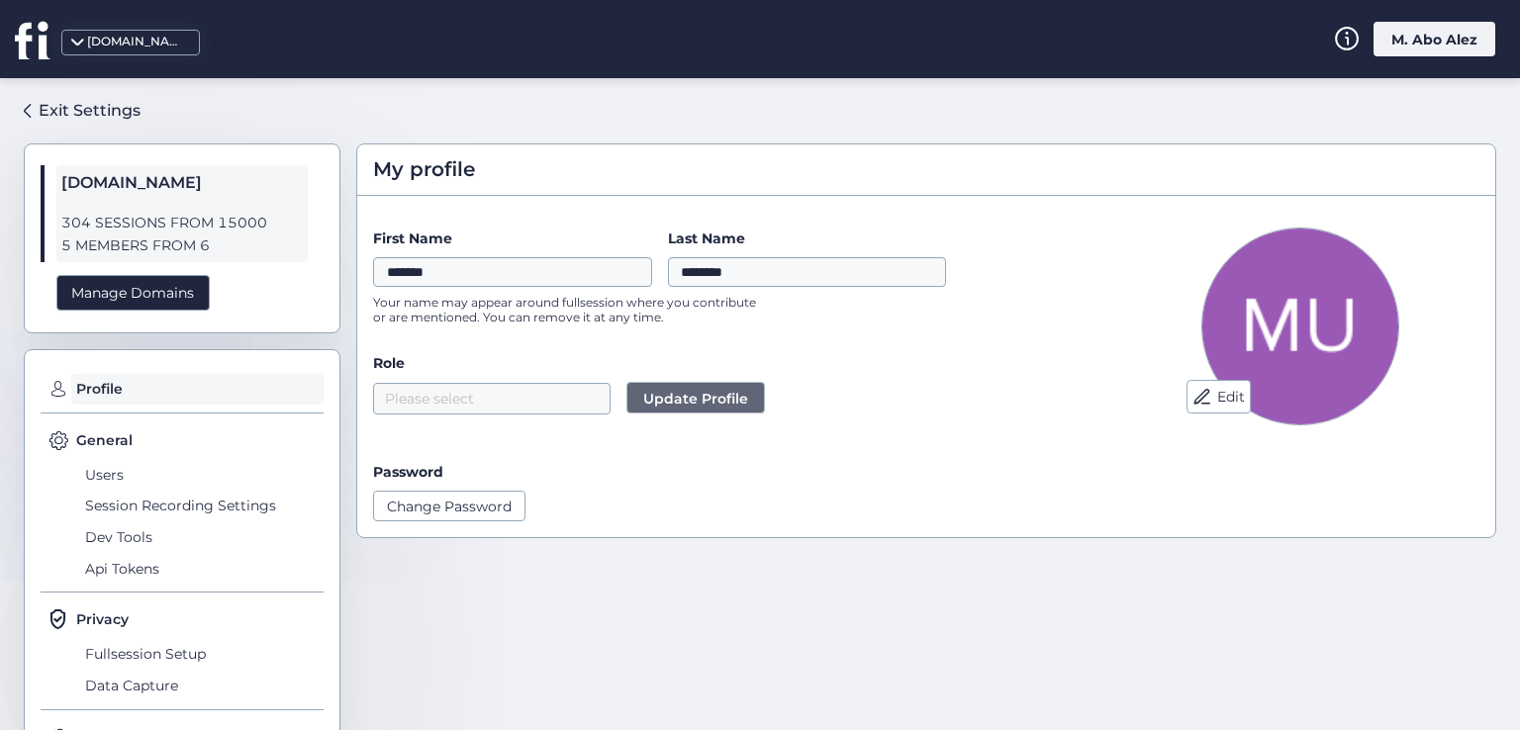
click at [1421, 43] on div "M. Abo Alez" at bounding box center [1434, 39] width 122 height 35
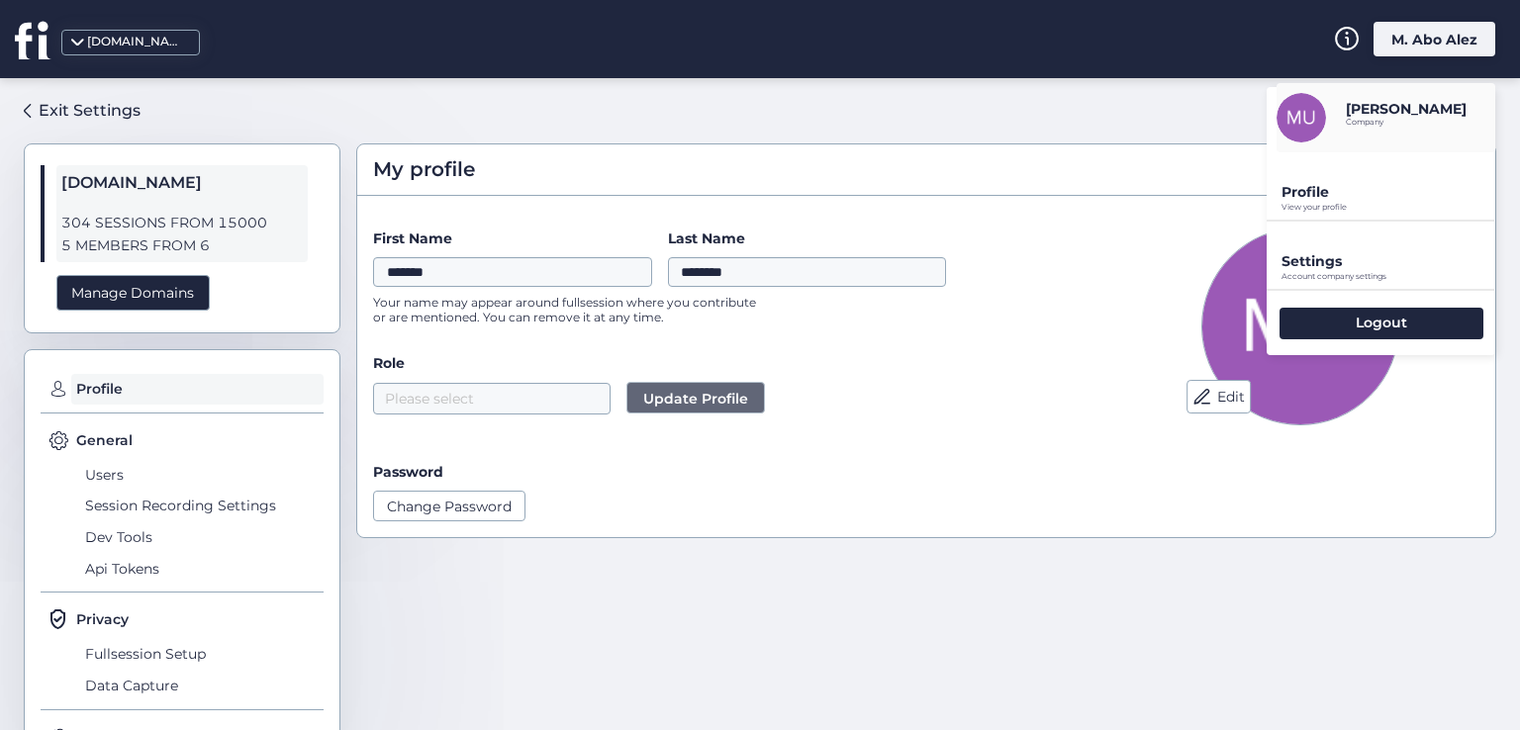
click at [1130, 240] on div "Edit" at bounding box center [1300, 375] width 358 height 294
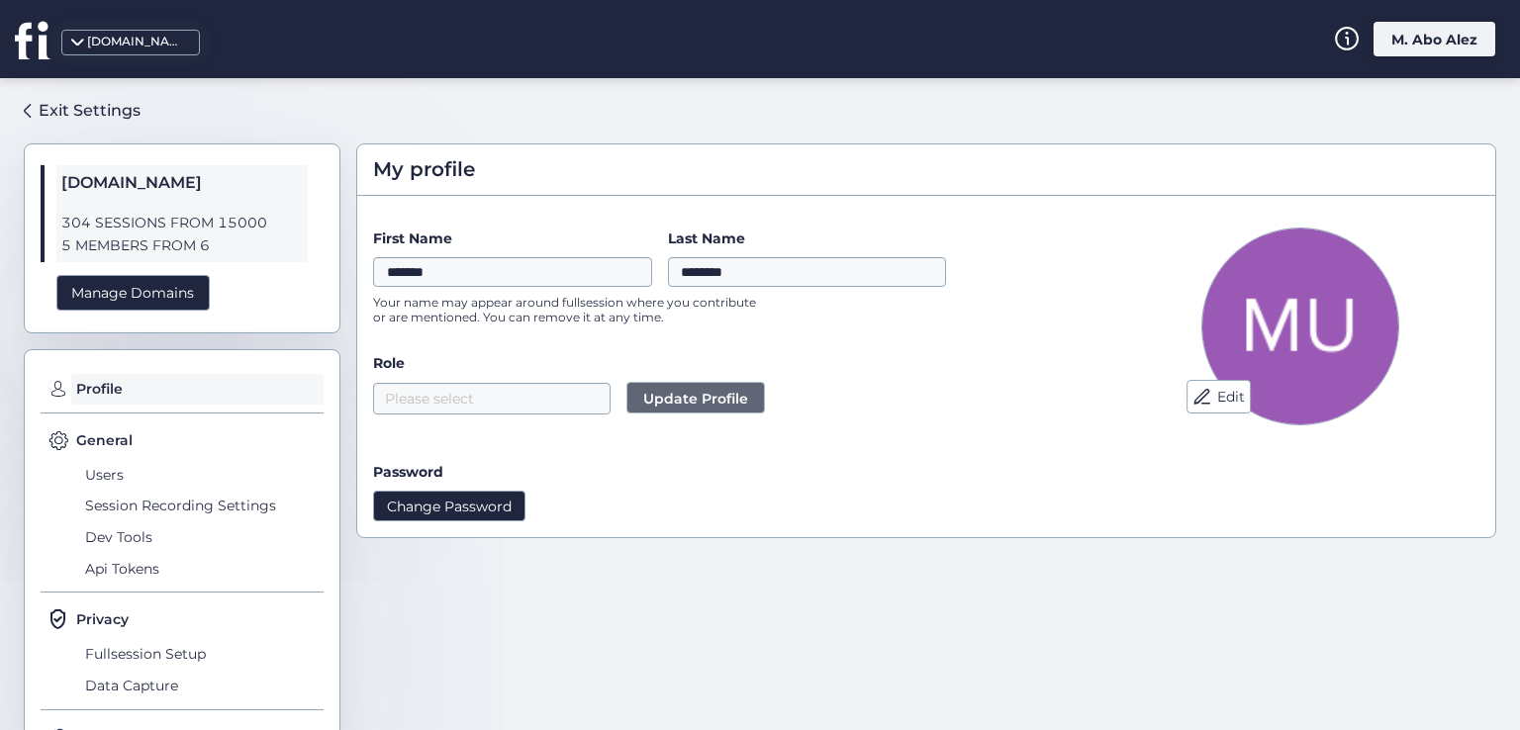
click at [451, 504] on button "Change Password" at bounding box center [449, 506] width 152 height 30
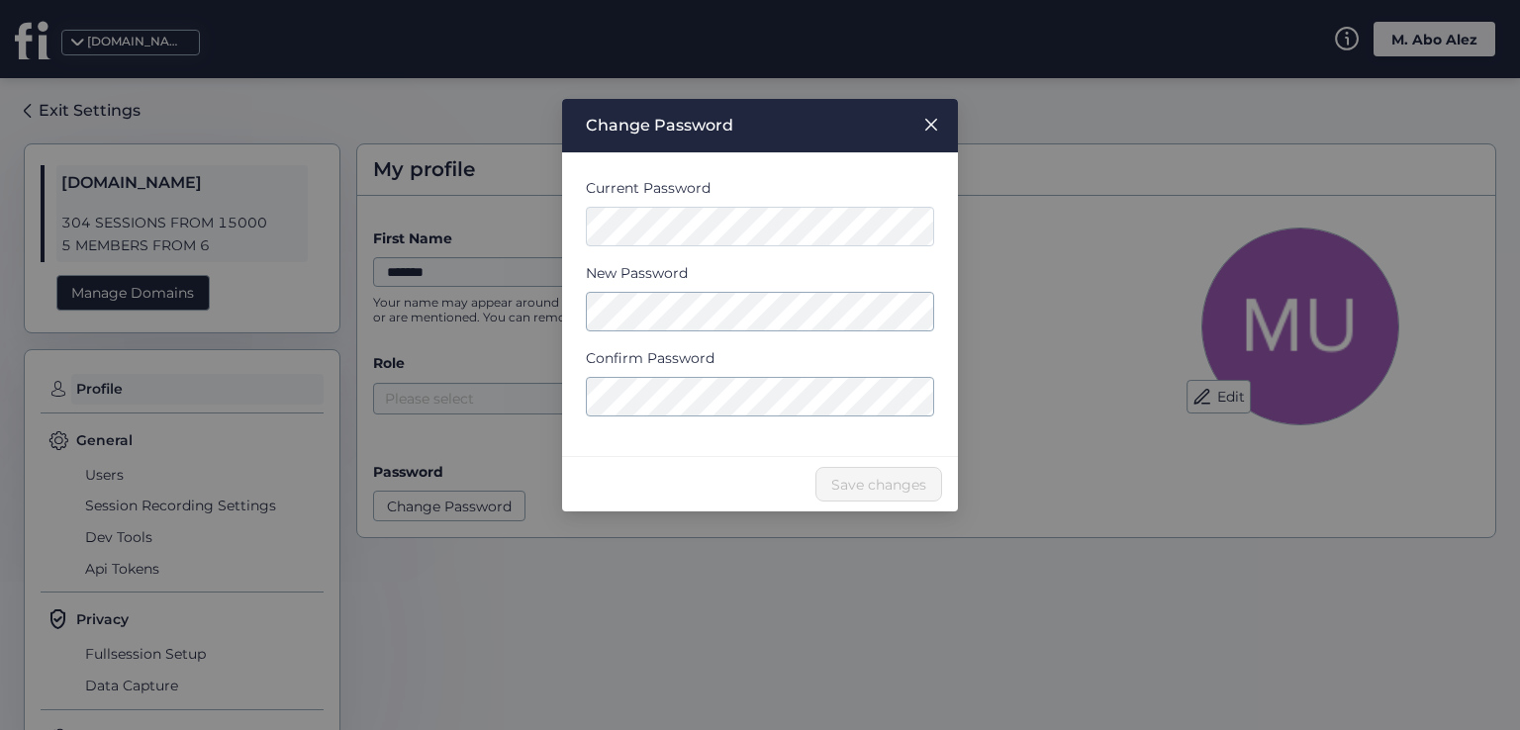
click at [703, 337] on form "Current Password New Password Confirm Password" at bounding box center [760, 304] width 348 height 255
click at [677, 388] on form "Current Password New Password Confirm Password" at bounding box center [760, 304] width 348 height 255
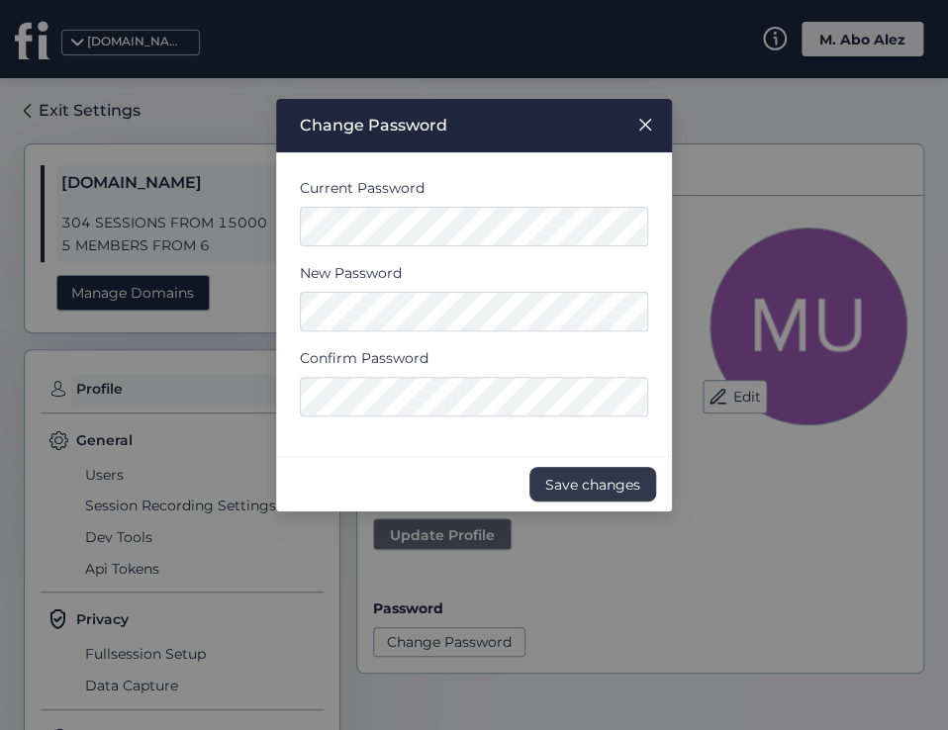
click at [551, 495] on button "Save changes" at bounding box center [592, 484] width 127 height 35
